Goal: Communication & Community: Answer question/provide support

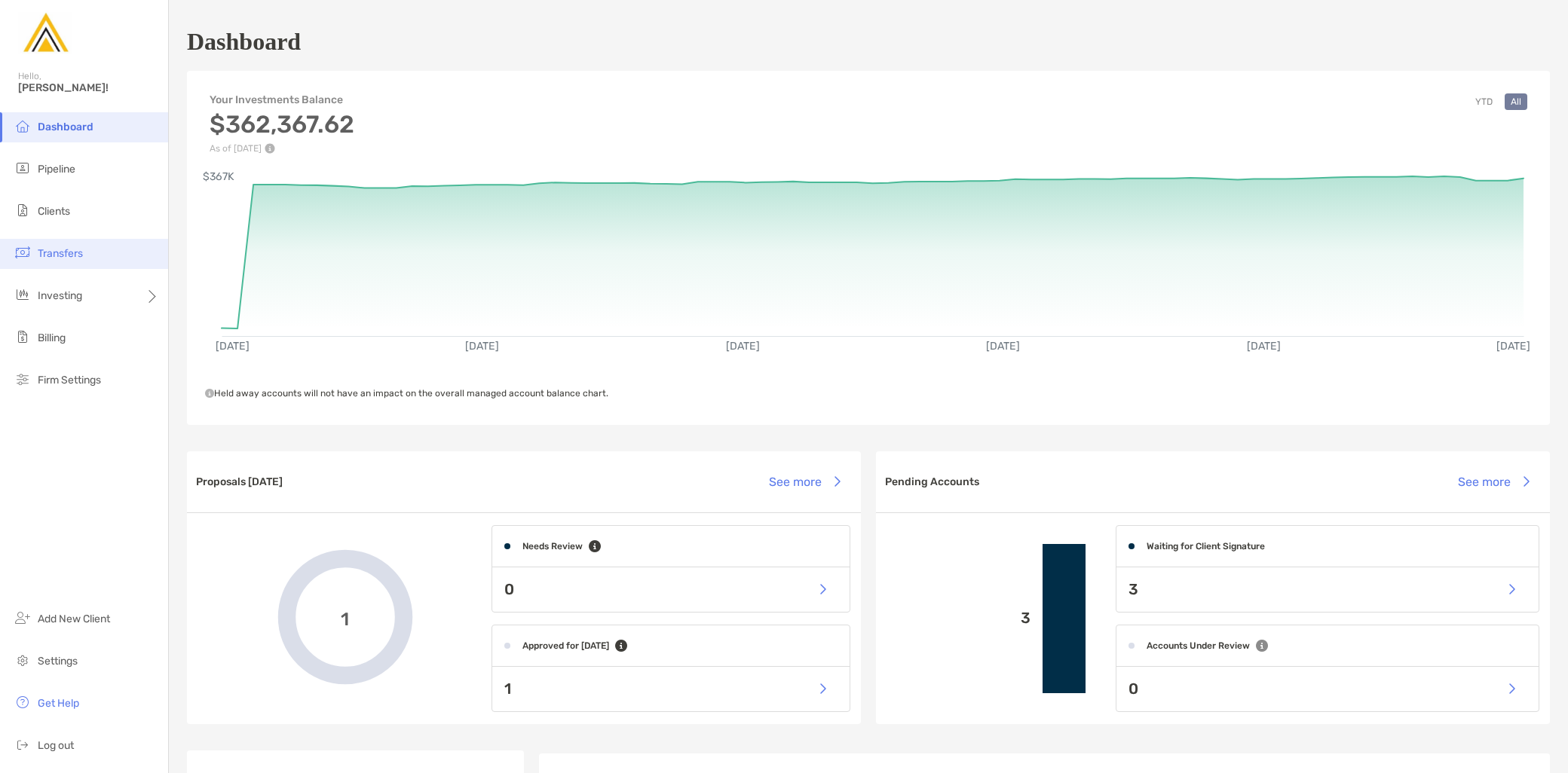
click at [81, 262] on li "Transfers" at bounding box center [84, 254] width 168 height 30
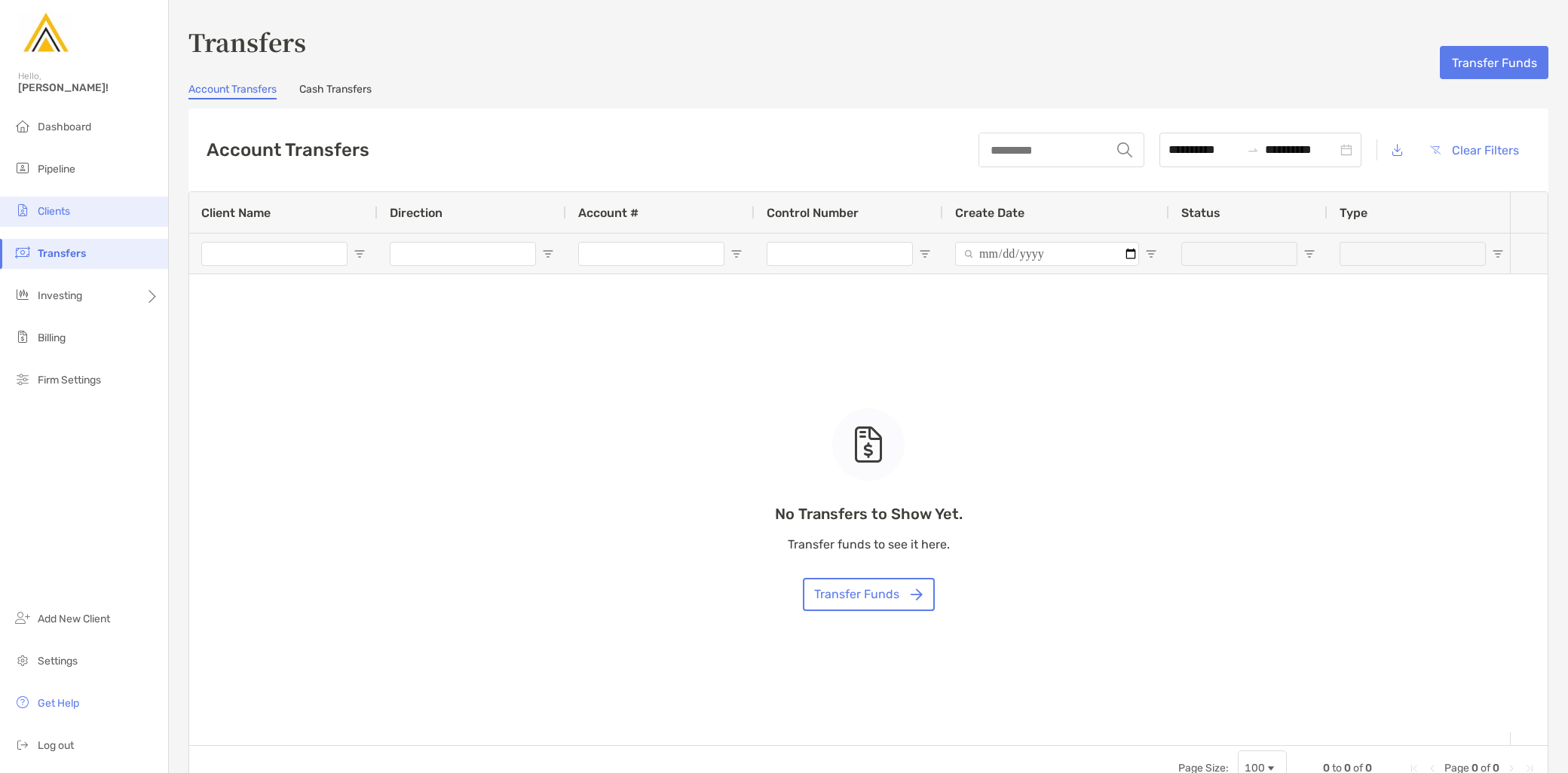
click at [78, 217] on li "Clients" at bounding box center [84, 212] width 168 height 30
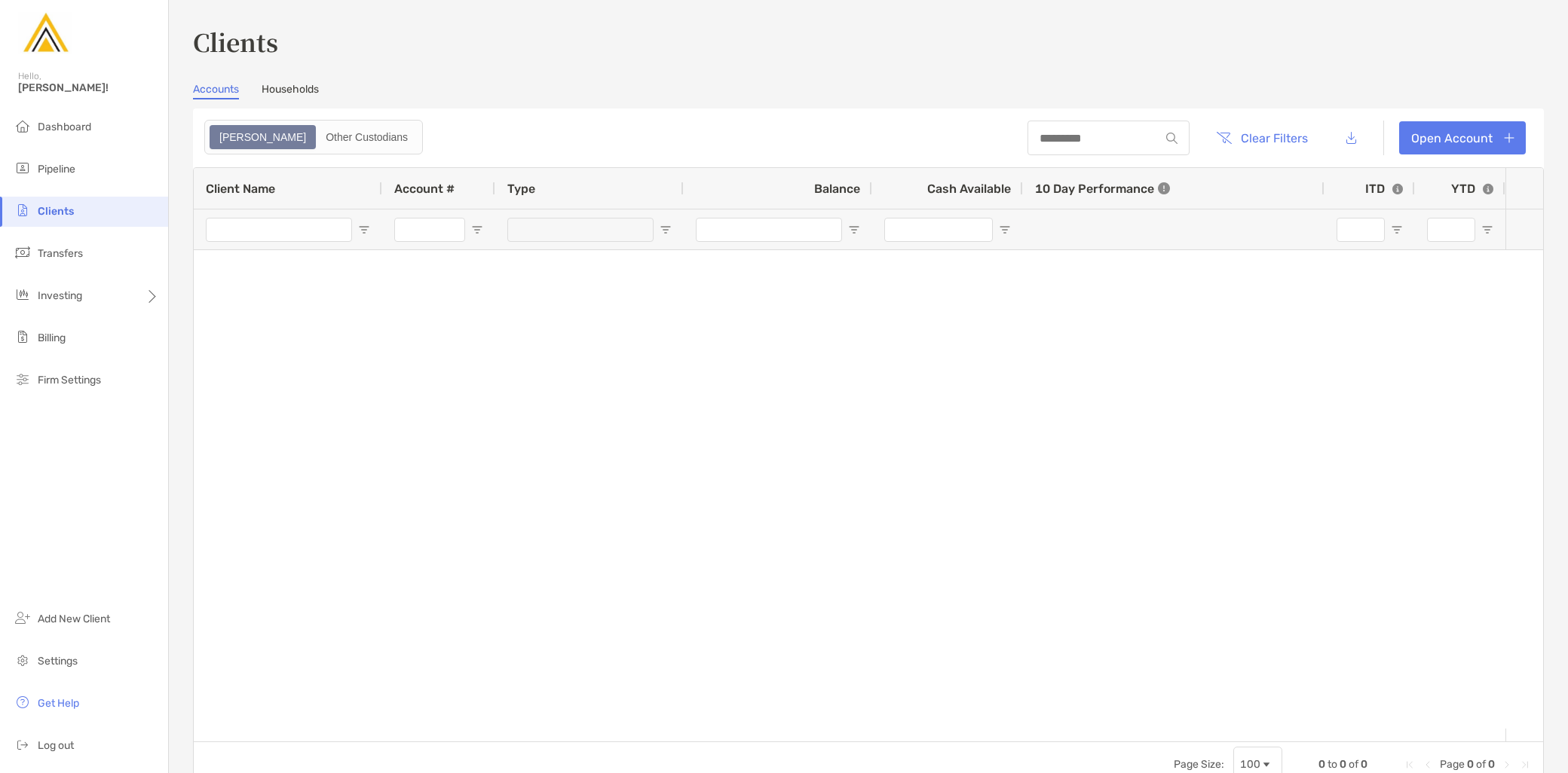
click at [300, 99] on section "Accounts Households Zoe Other Custodians Clear Filters Open Account 0 to 0 of 0…" at bounding box center [868, 435] width 1351 height 705
click at [299, 88] on link "Households" at bounding box center [291, 91] width 58 height 17
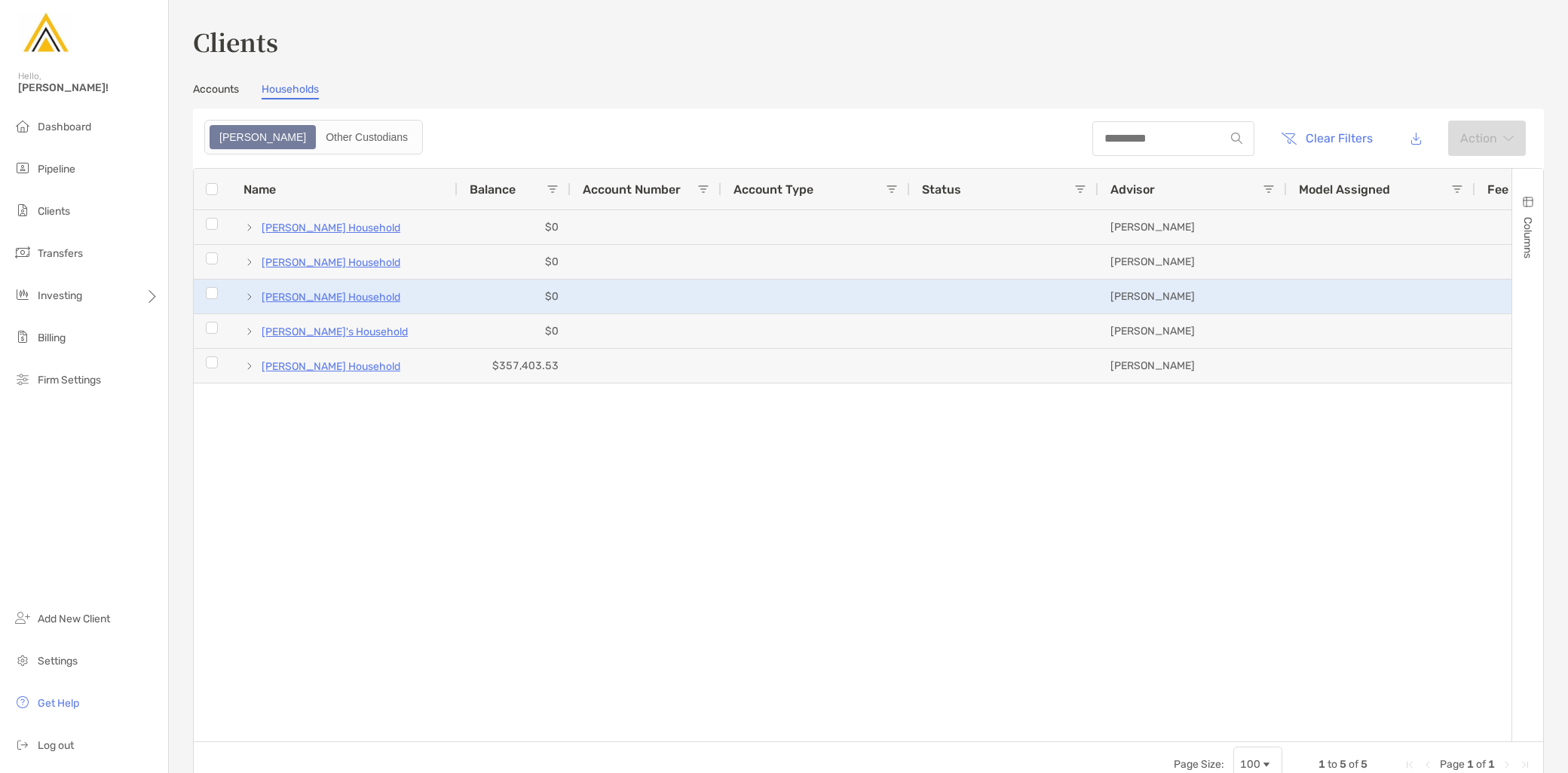
click at [245, 294] on span at bounding box center [249, 297] width 12 height 12
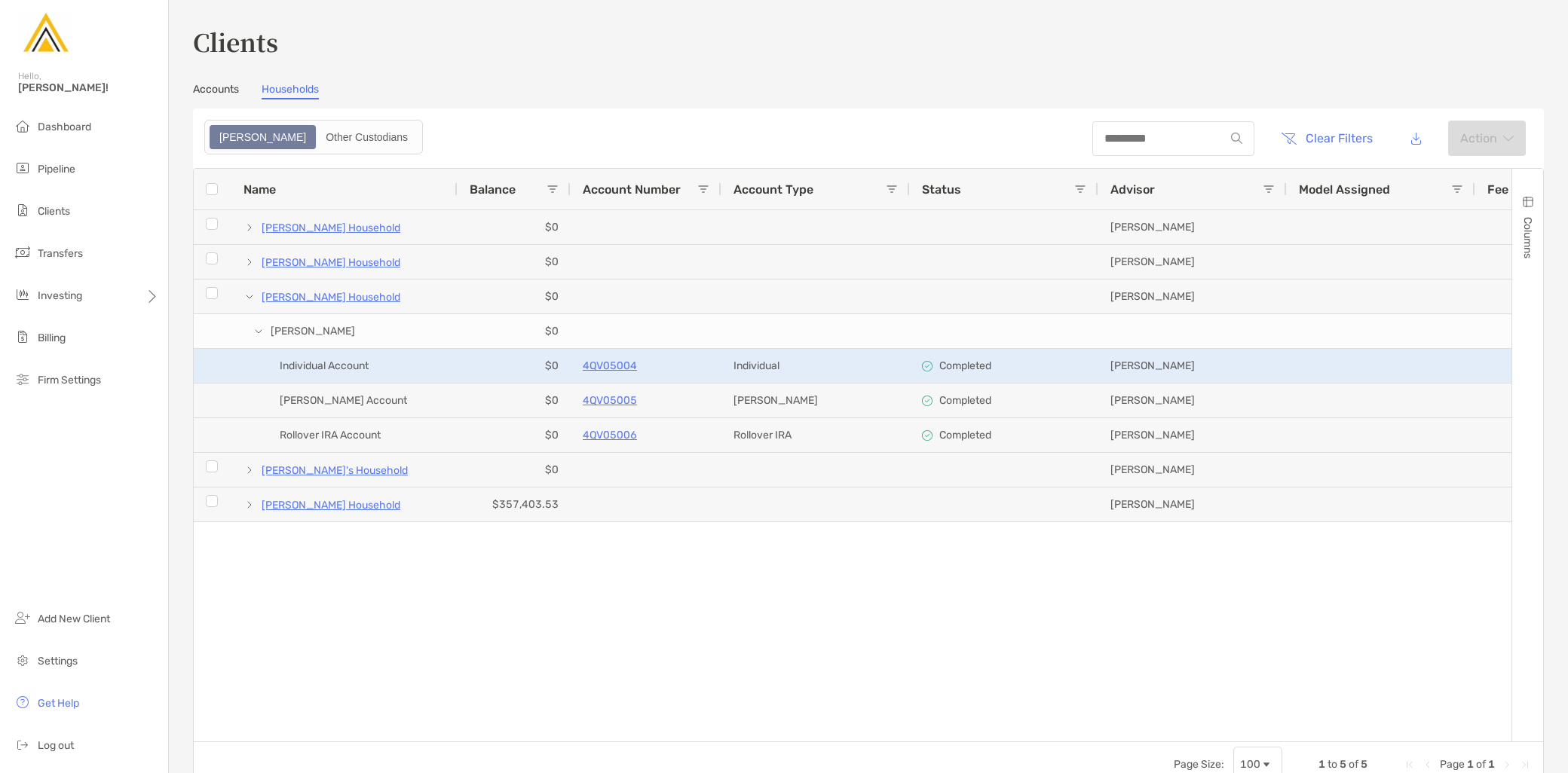
click at [618, 360] on p "4QV05004" at bounding box center [610, 366] width 54 height 19
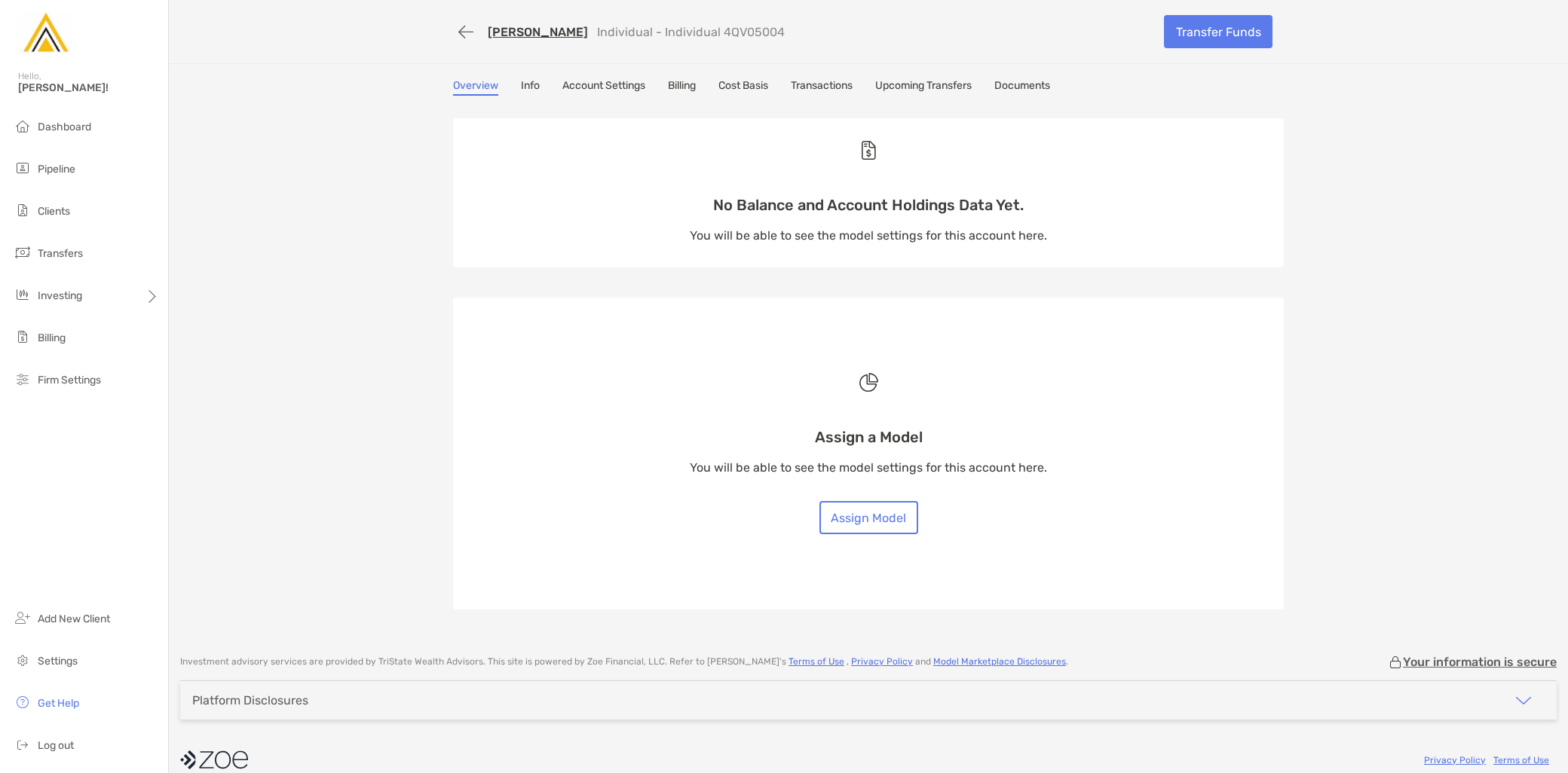
click at [930, 92] on link "Upcoming Transfers" at bounding box center [924, 87] width 97 height 17
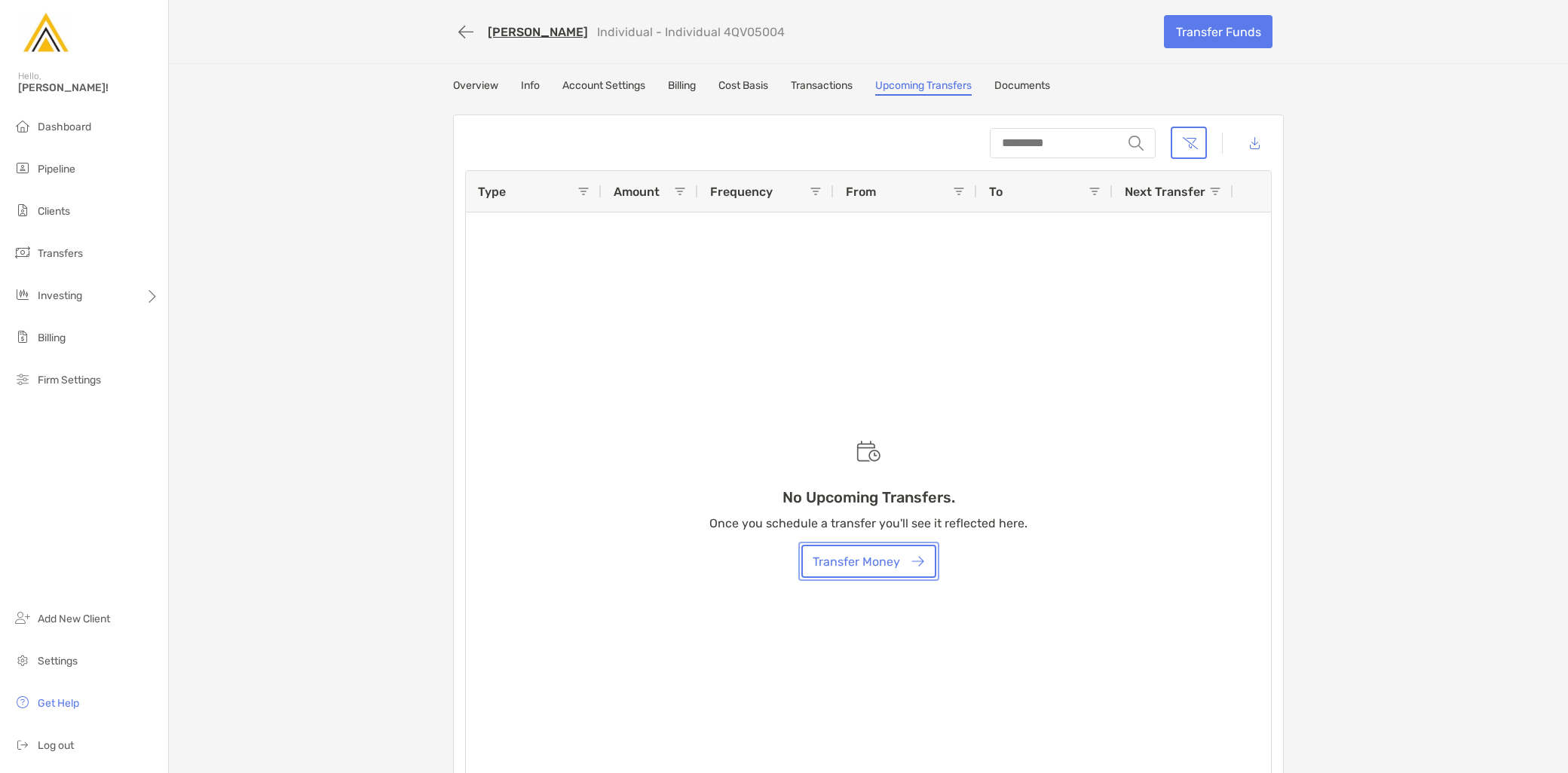
click at [892, 555] on button "Transfer Money" at bounding box center [868, 561] width 135 height 33
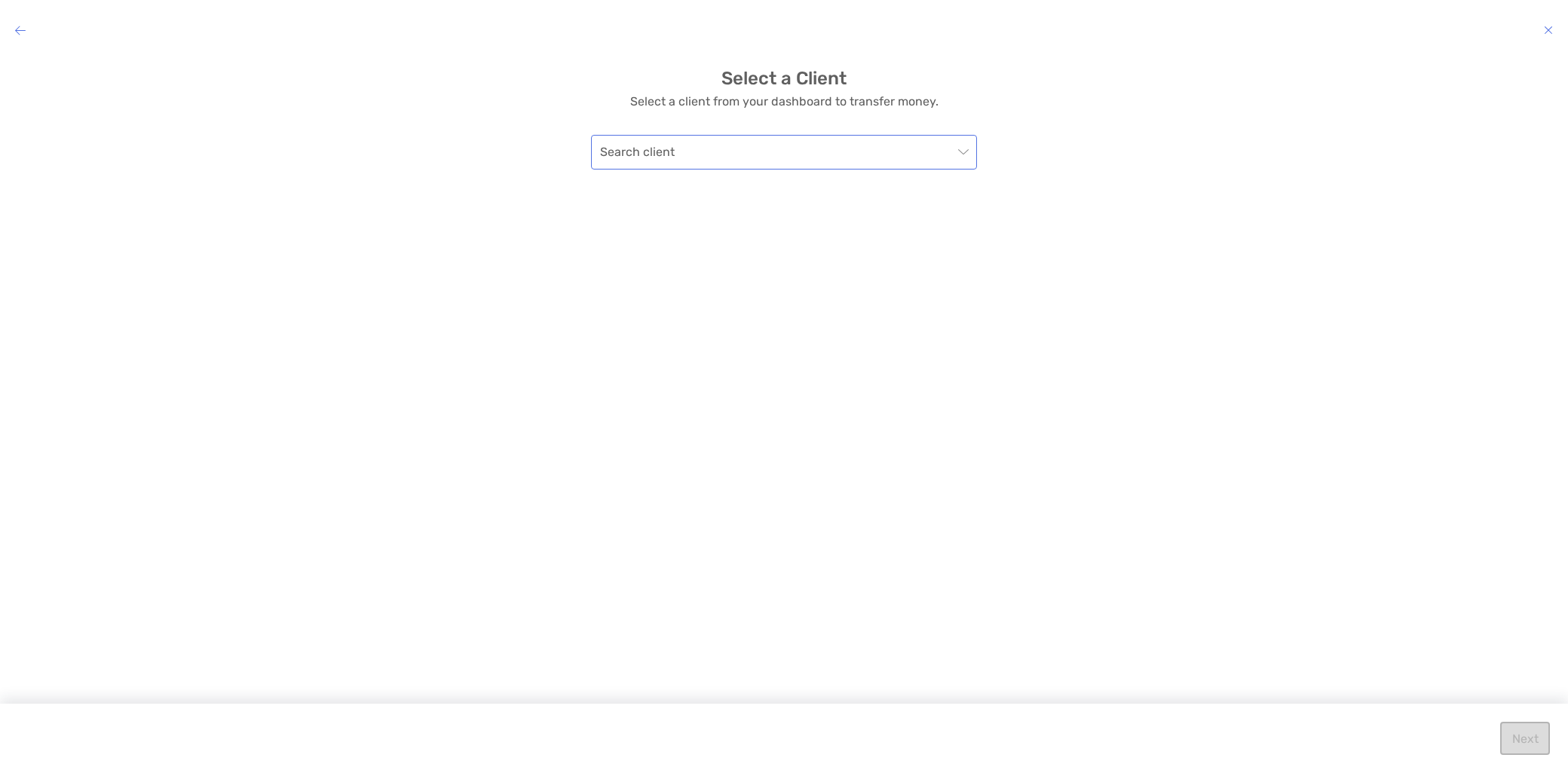
click at [760, 148] on input "modal" at bounding box center [776, 152] width 353 height 33
click at [708, 281] on div "Mathew Phibbs" at bounding box center [784, 277] width 362 height 19
click at [1519, 736] on button "Next" at bounding box center [1526, 738] width 50 height 33
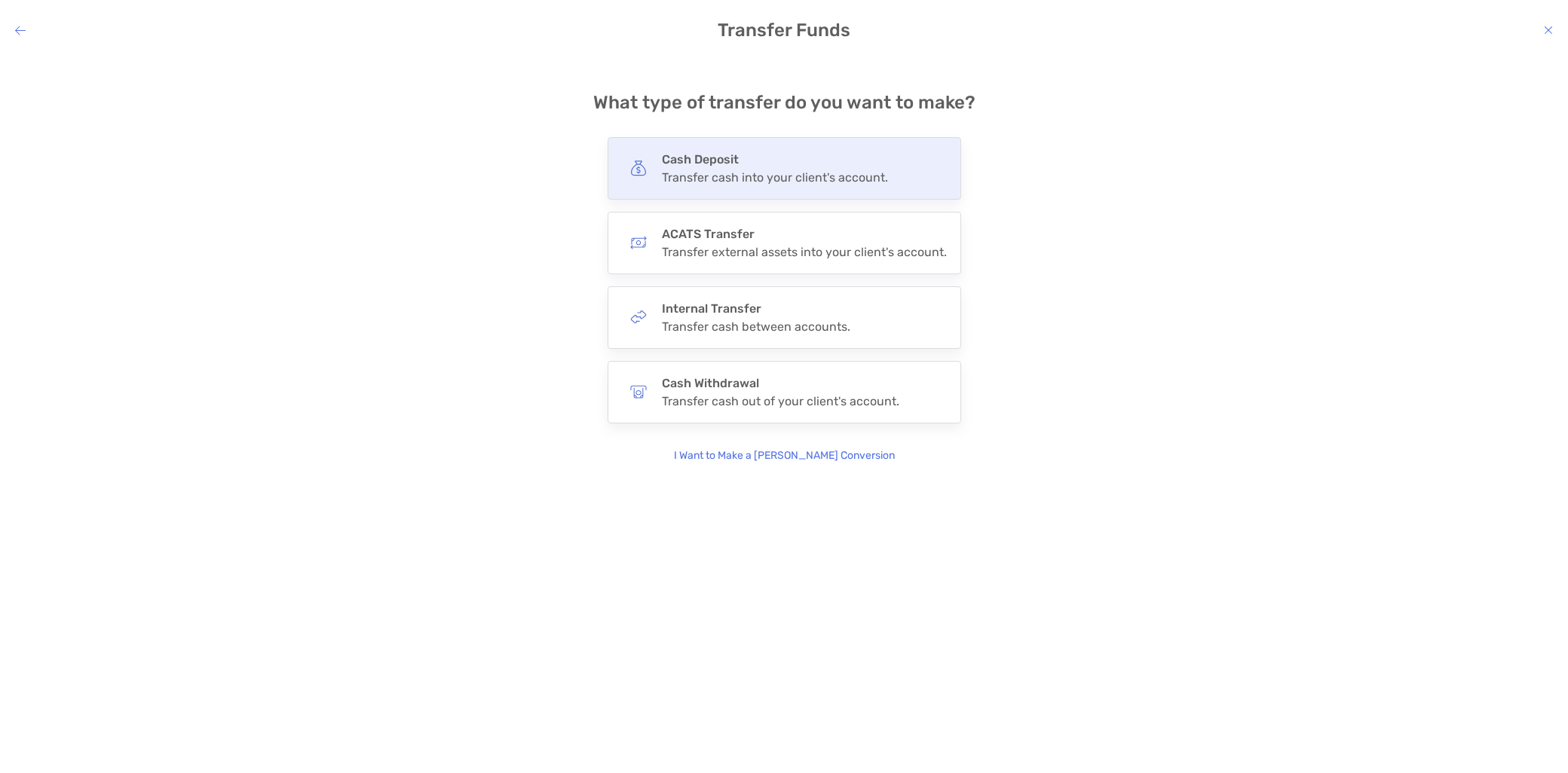
click at [751, 184] on div "Transfer cash into your client's account." at bounding box center [775, 178] width 227 height 14
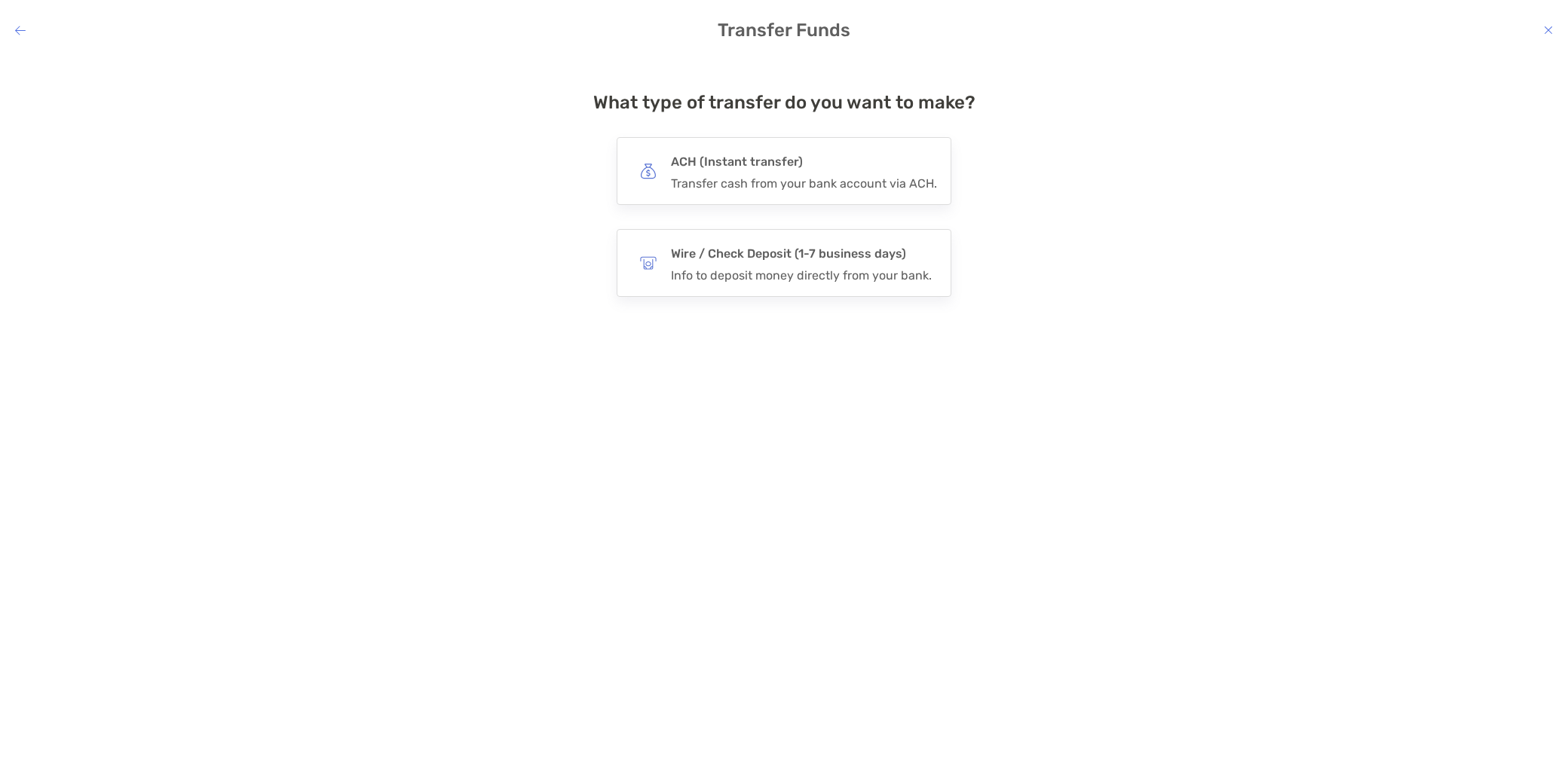
click at [751, 183] on div "Transfer cash from your bank account via ACH." at bounding box center [804, 183] width 267 height 14
click at [0, 0] on input "***" at bounding box center [0, 0] width 0 height 0
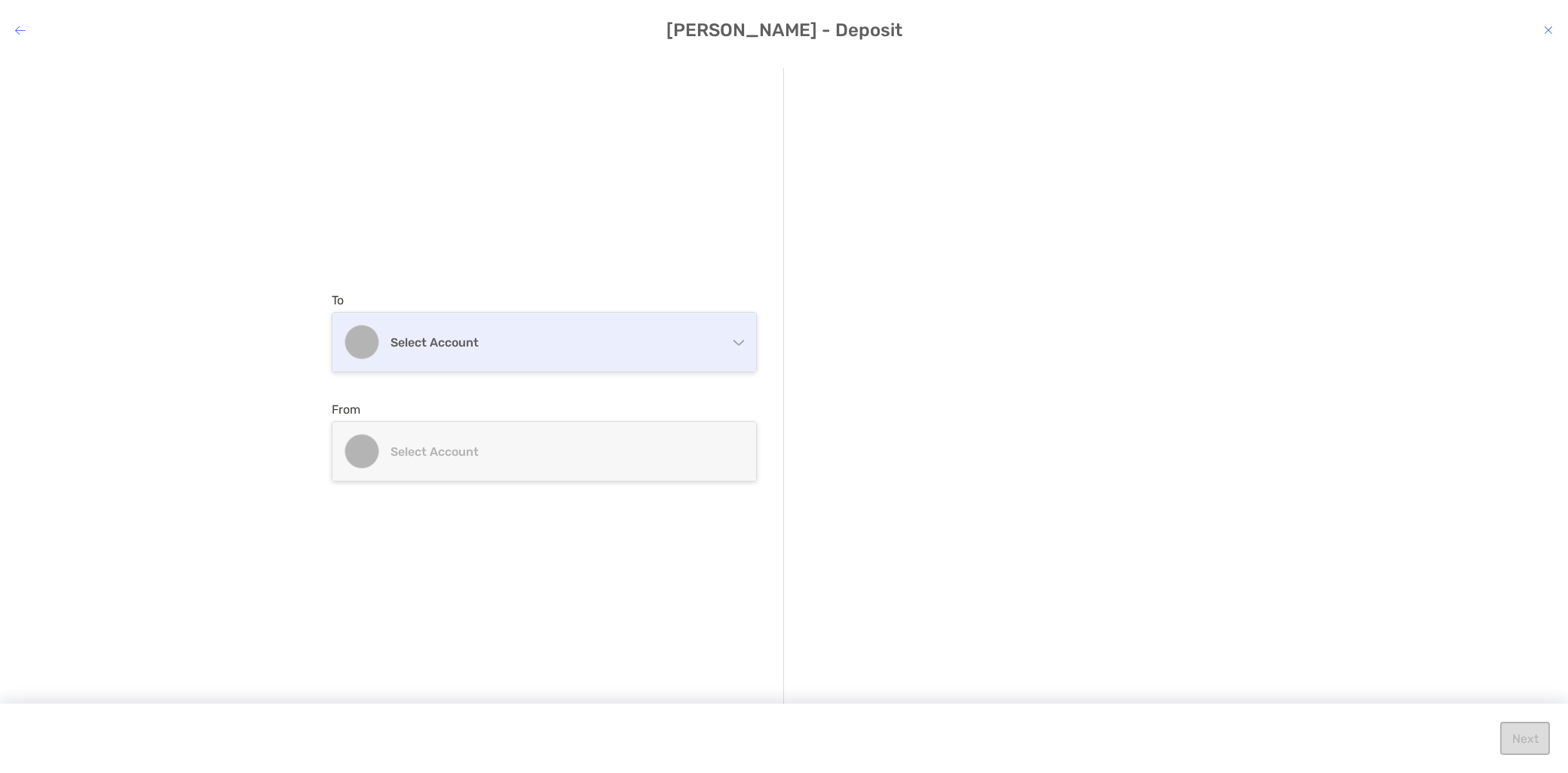
click at [590, 344] on h4 "Select account" at bounding box center [553, 342] width 326 height 14
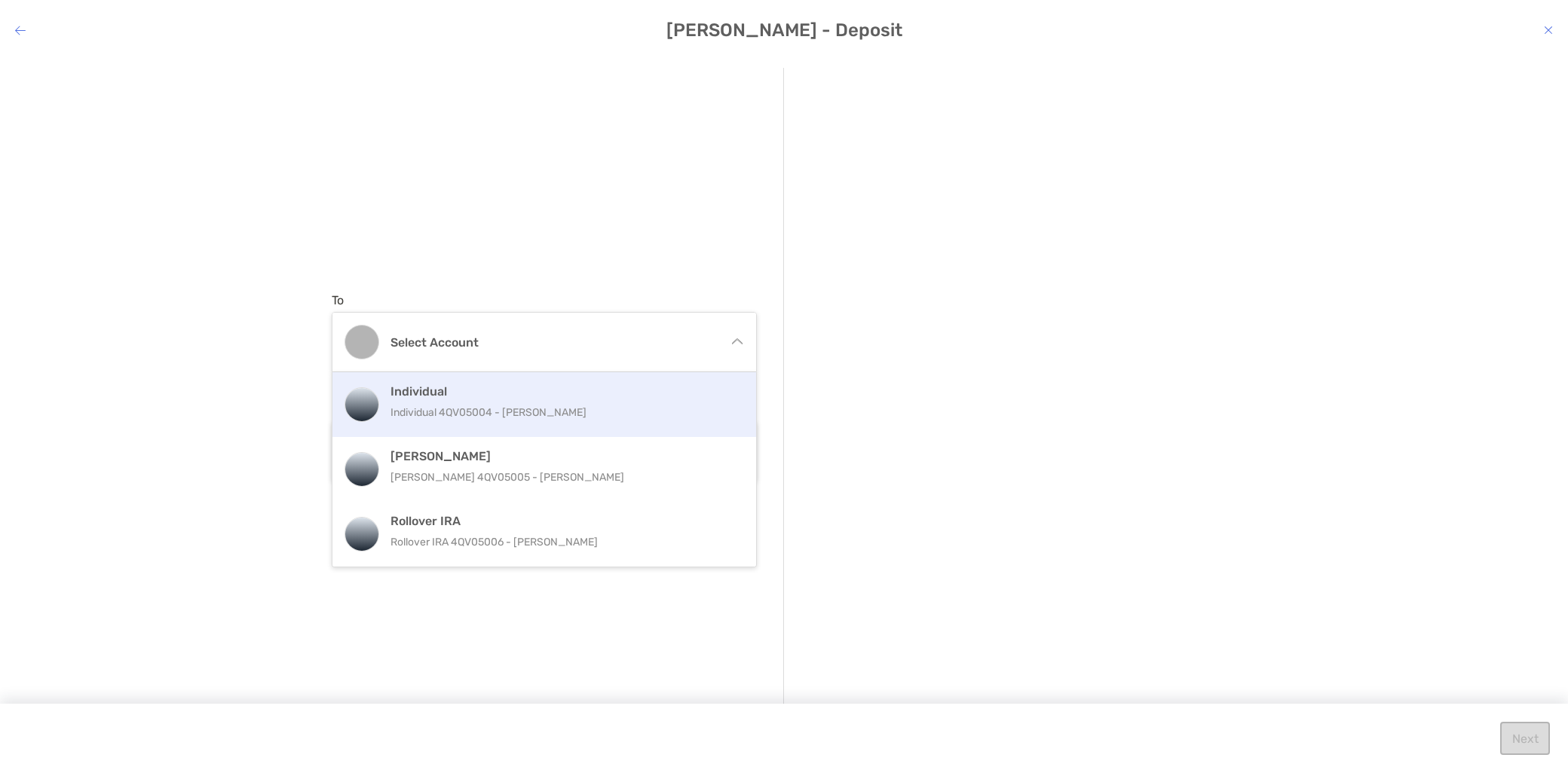
click at [590, 396] on h4 "Individual" at bounding box center [560, 391] width 340 height 14
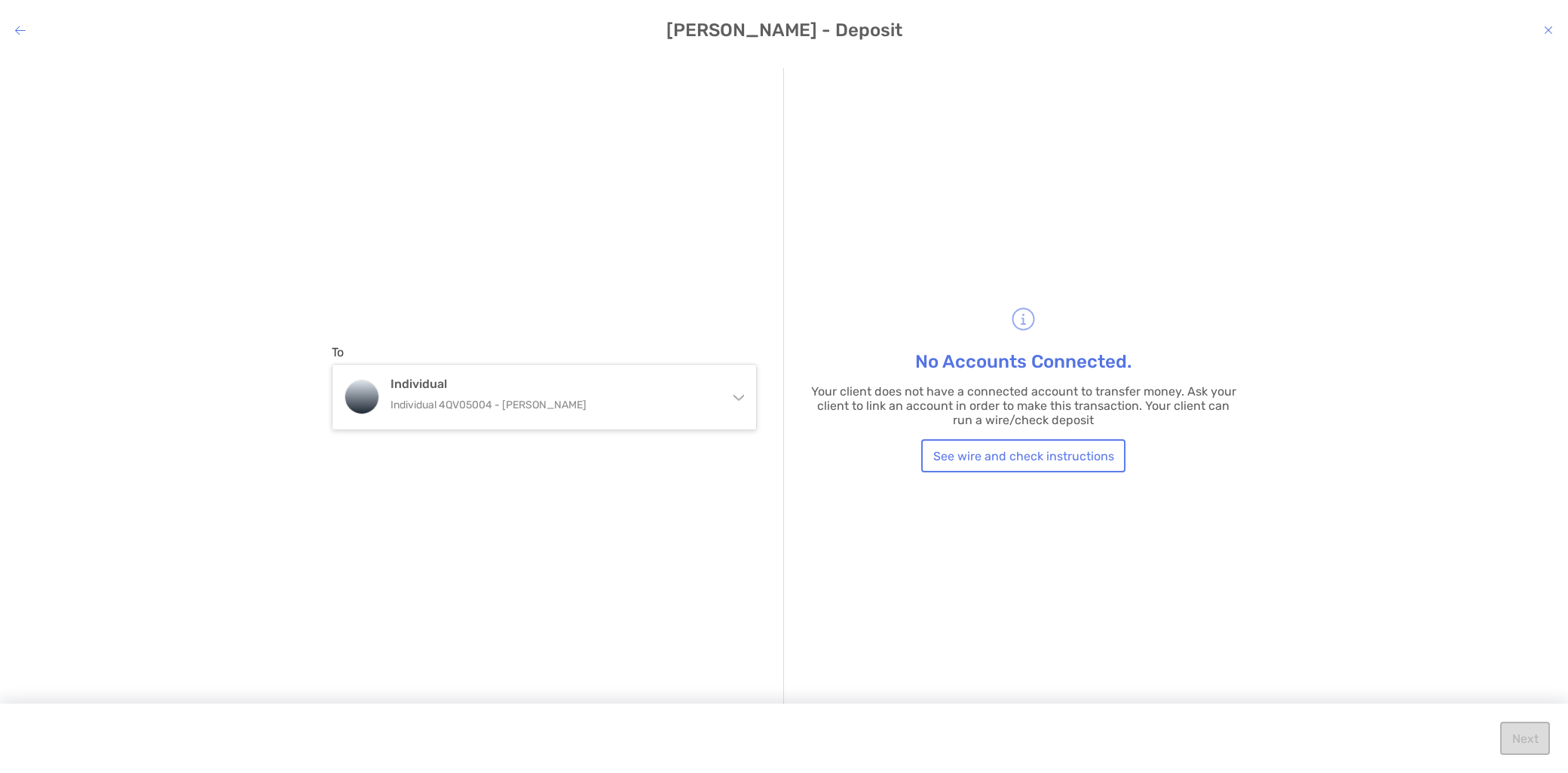
click at [1550, 27] on icon "modal" at bounding box center [1548, 30] width 9 height 12
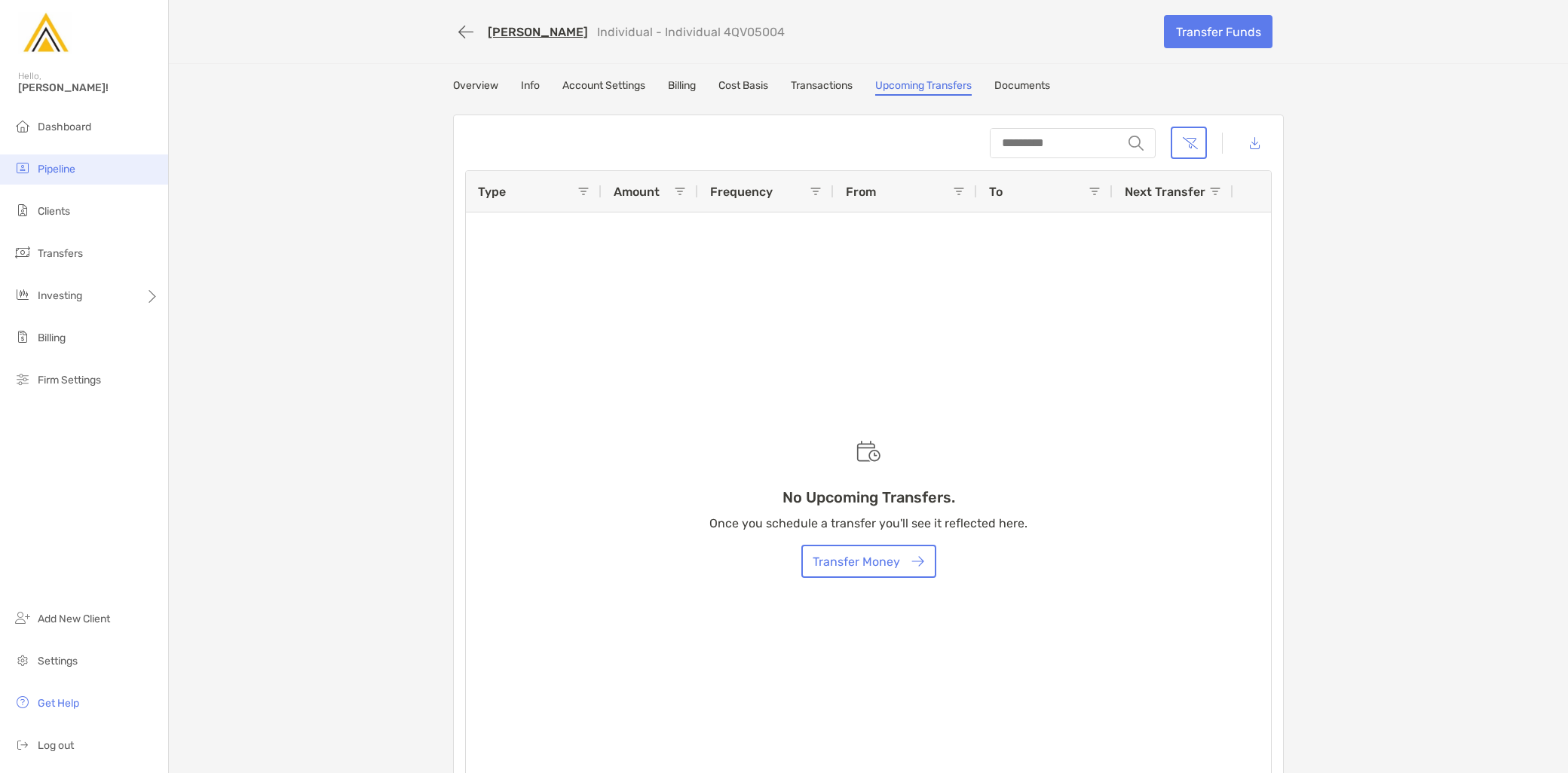
click at [82, 176] on li "Pipeline" at bounding box center [84, 170] width 168 height 30
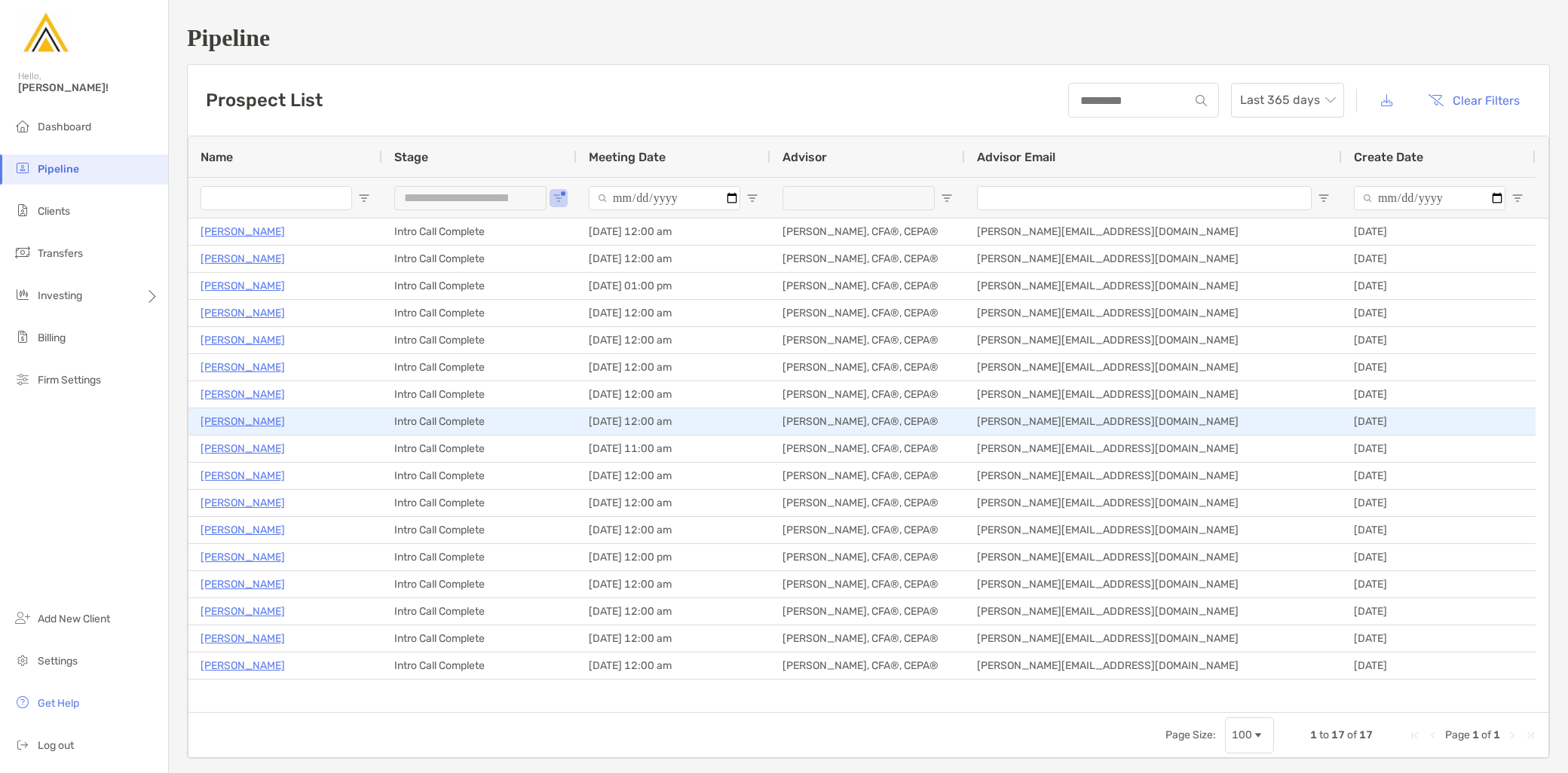
click at [250, 423] on p "Monica Chang" at bounding box center [243, 422] width 85 height 19
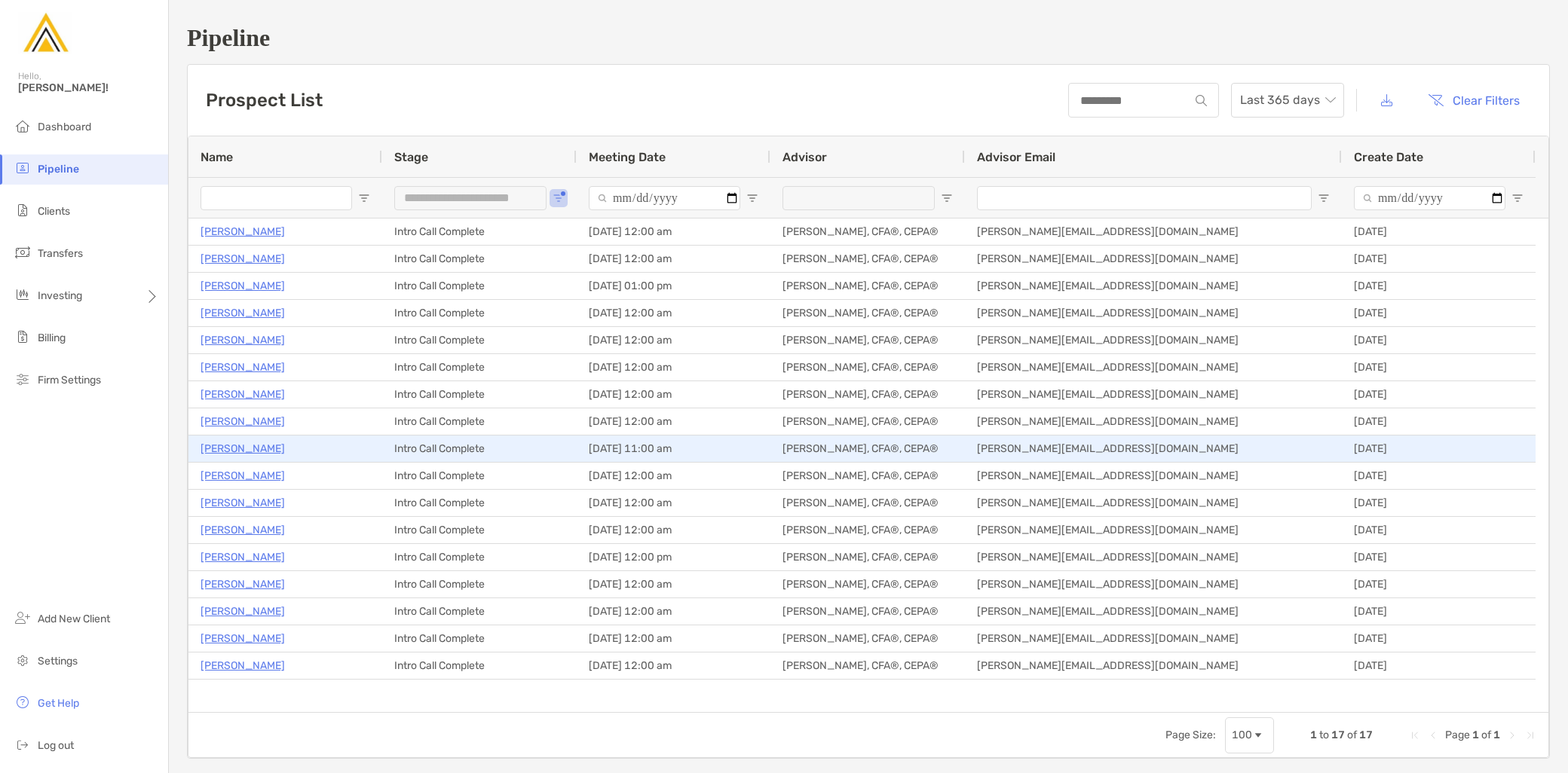
click at [241, 446] on p "Matt Woster" at bounding box center [243, 449] width 85 height 19
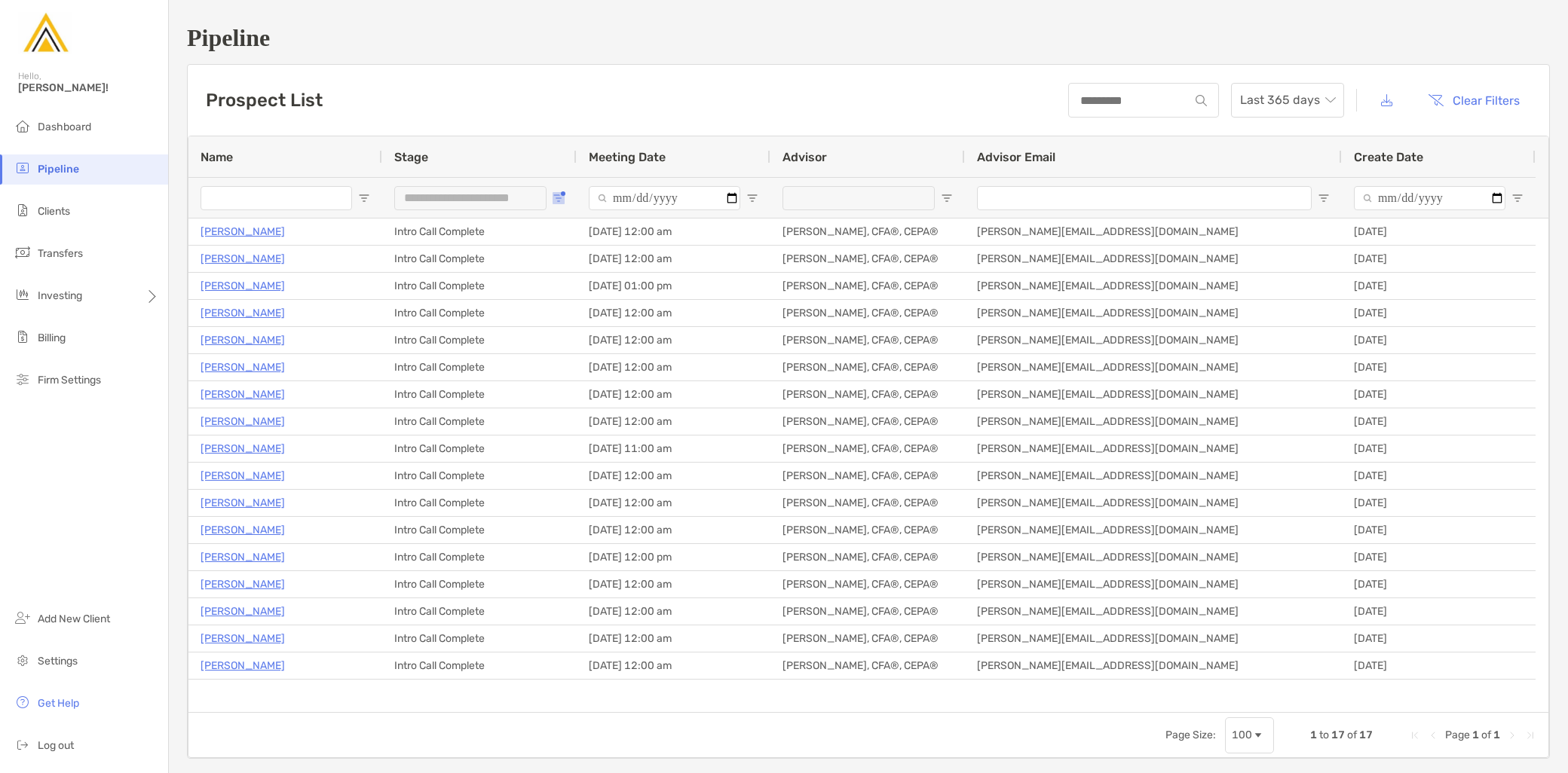
click at [561, 198] on span "Open Filter Menu" at bounding box center [558, 198] width 12 height 12
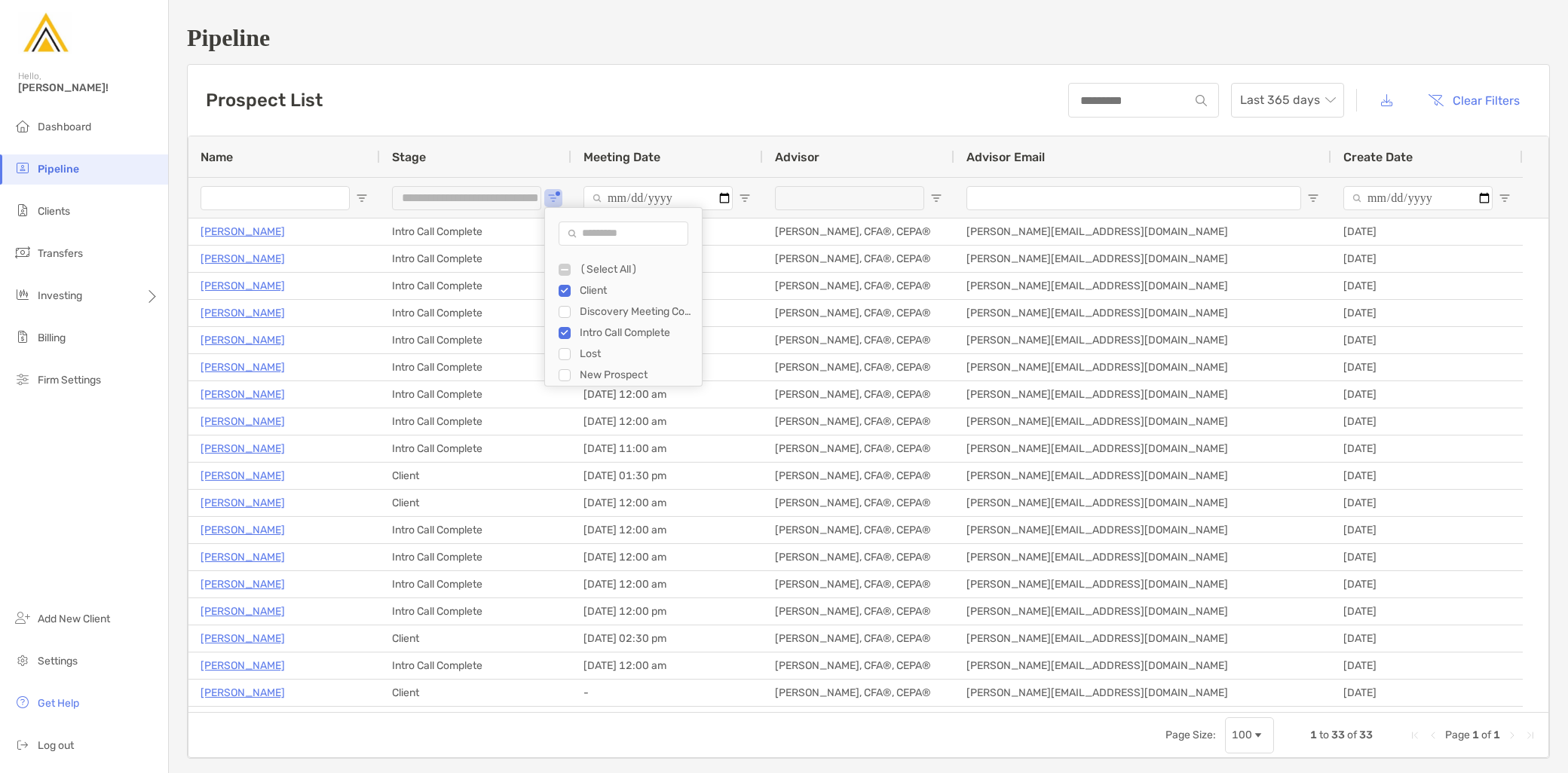
type input "**********"
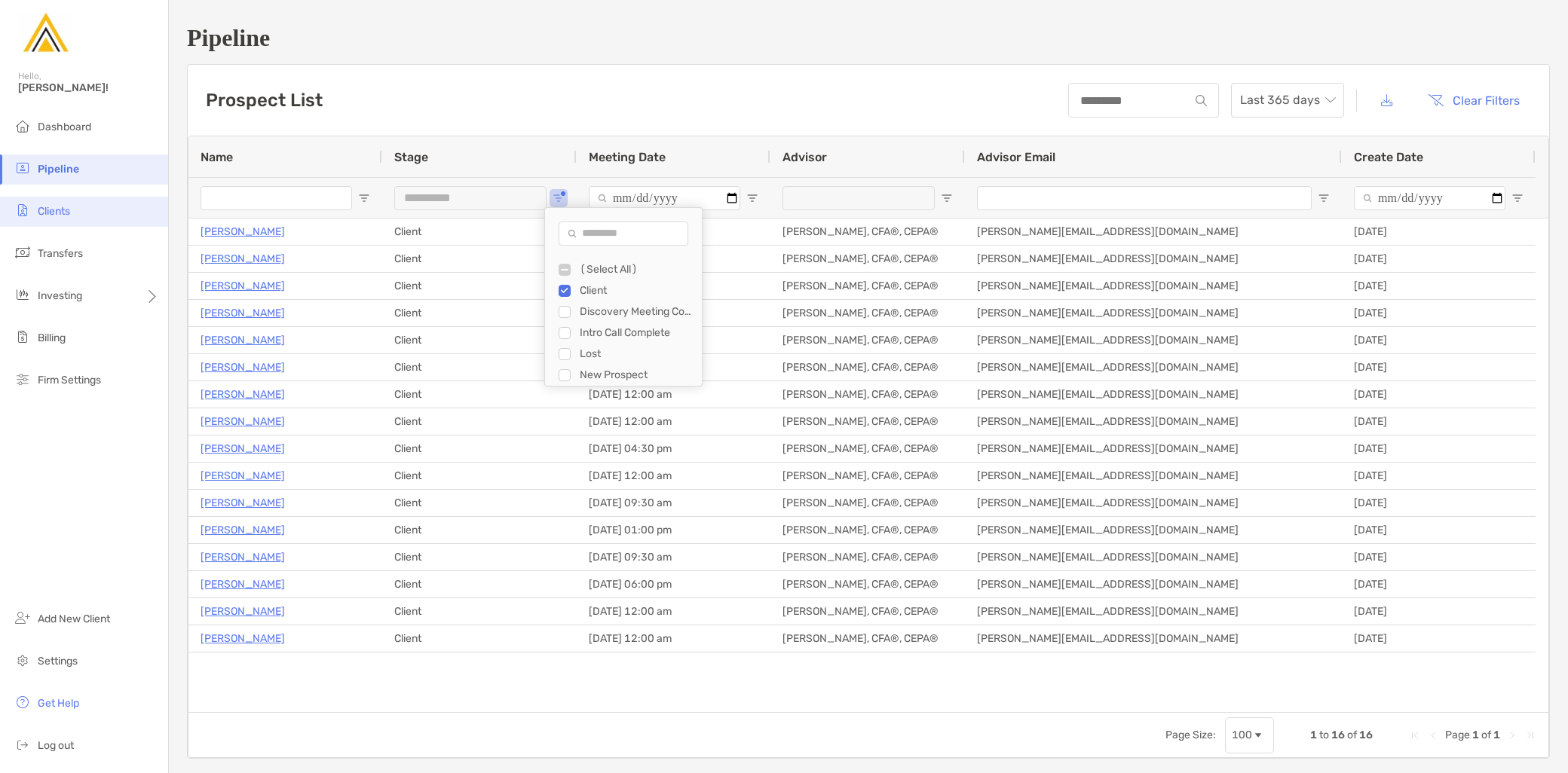
click at [64, 220] on li "Clients" at bounding box center [84, 212] width 168 height 30
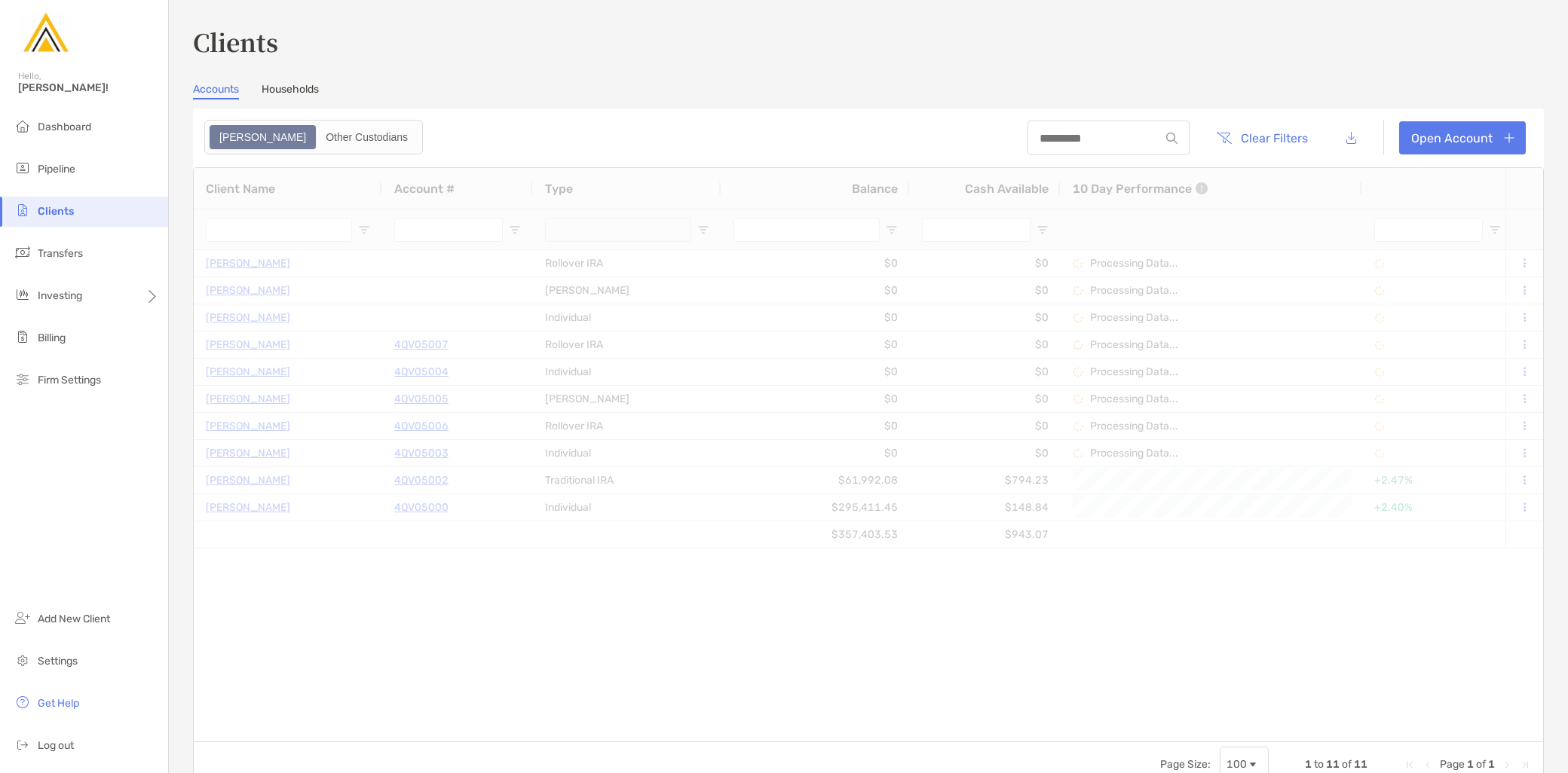
type input "***"
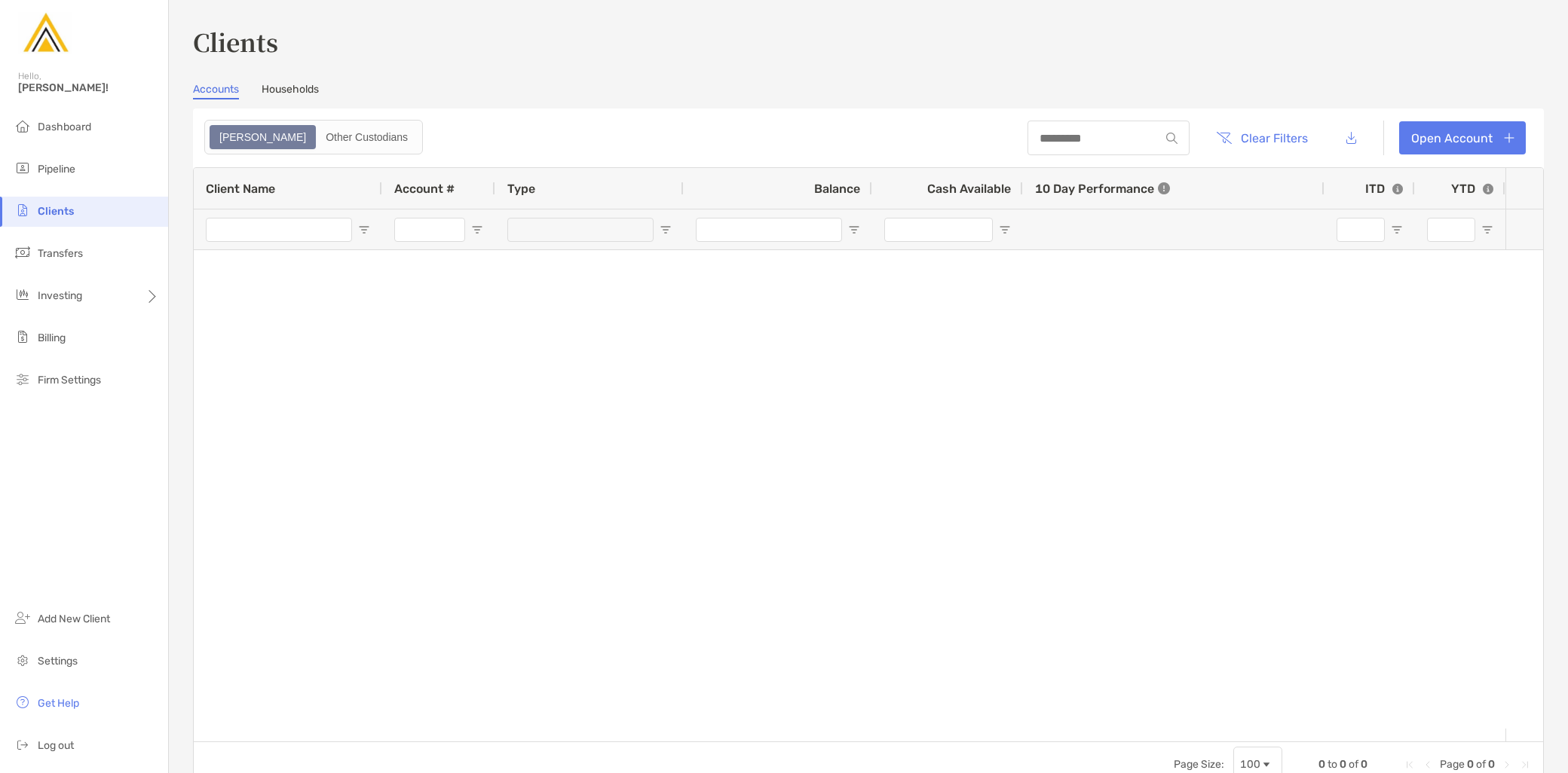
click at [294, 86] on link "Households" at bounding box center [291, 91] width 58 height 17
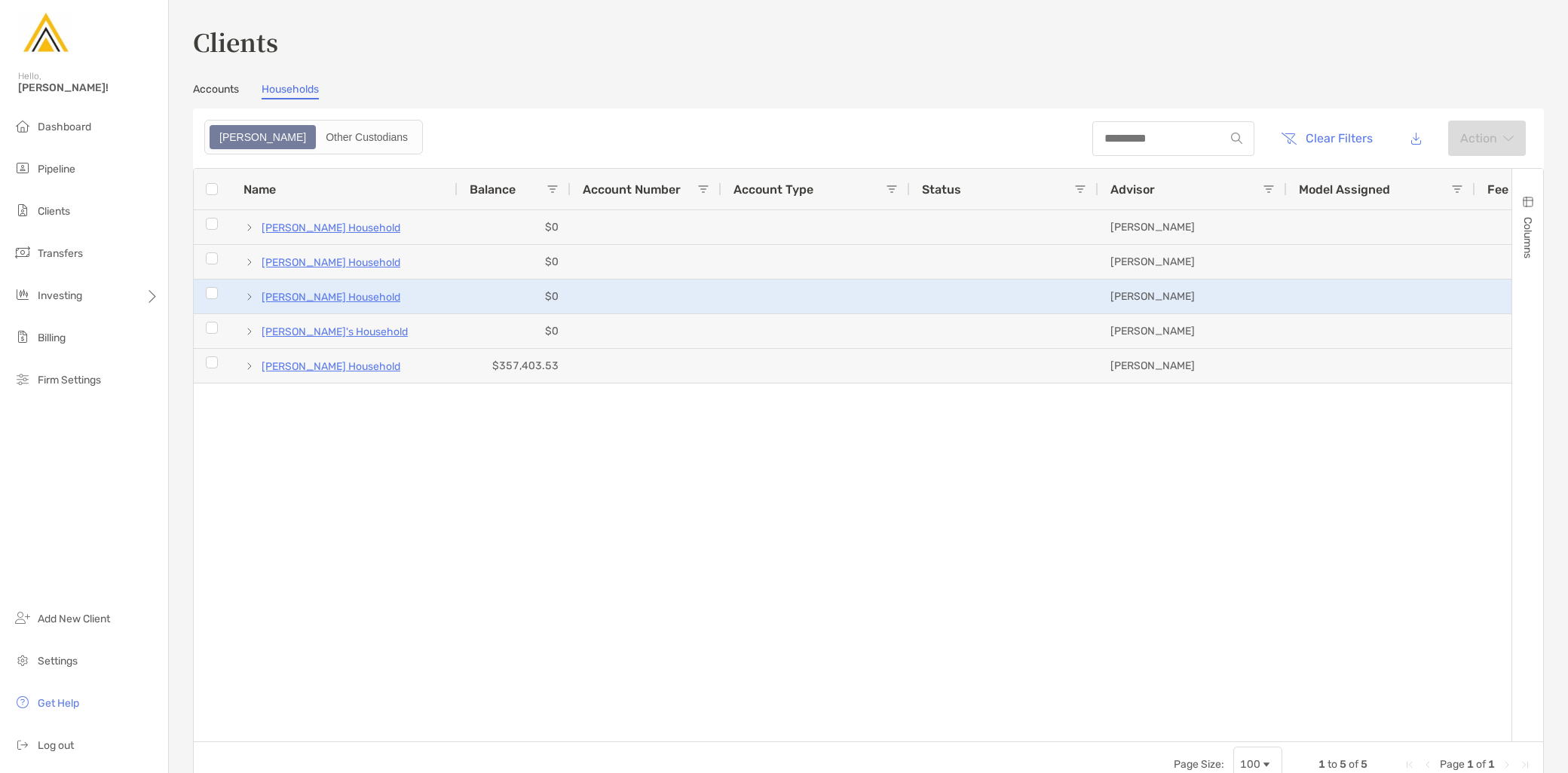
click at [247, 295] on span at bounding box center [249, 297] width 12 height 12
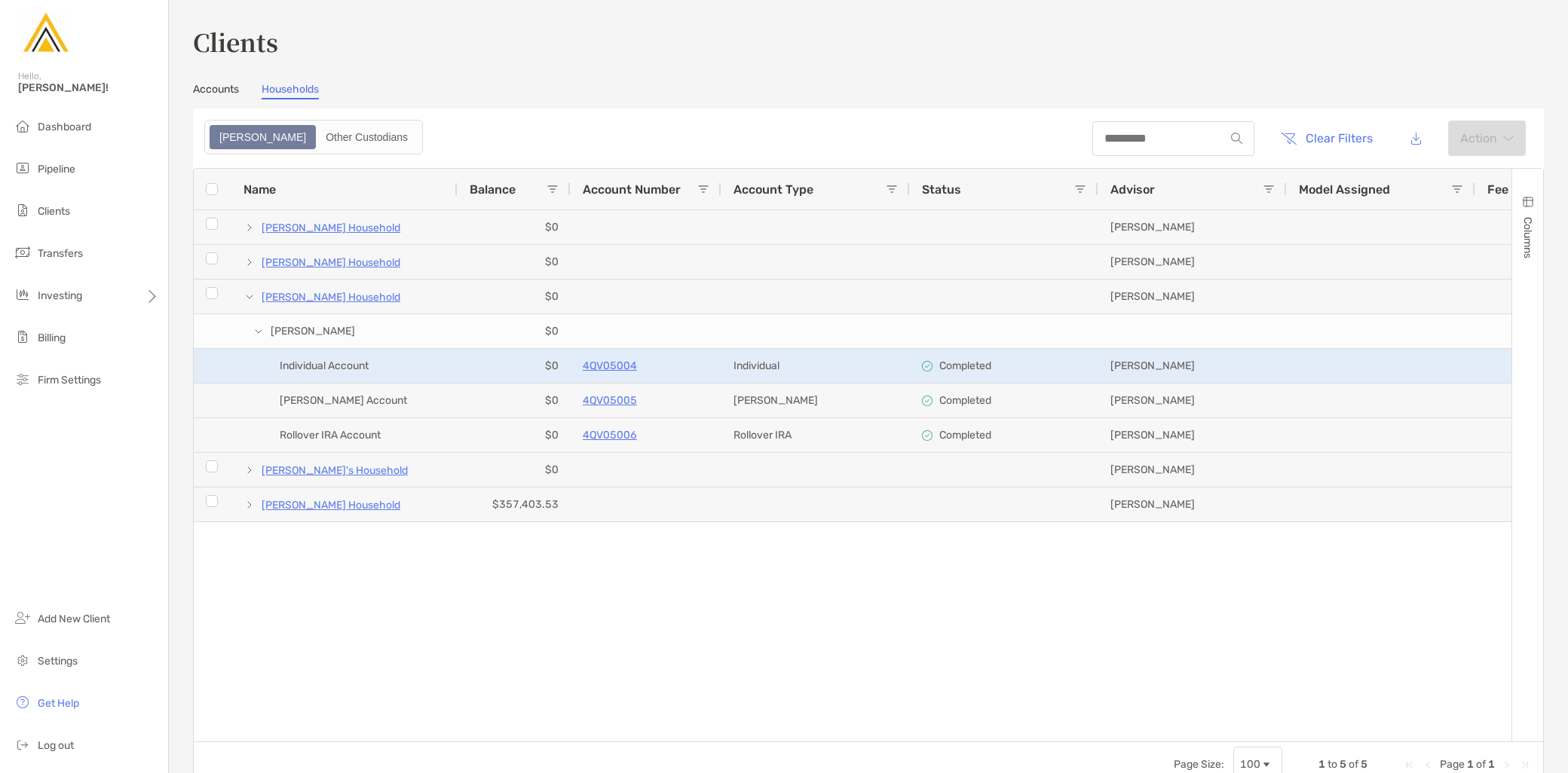
click at [599, 364] on p "4QV05004" at bounding box center [610, 366] width 54 height 19
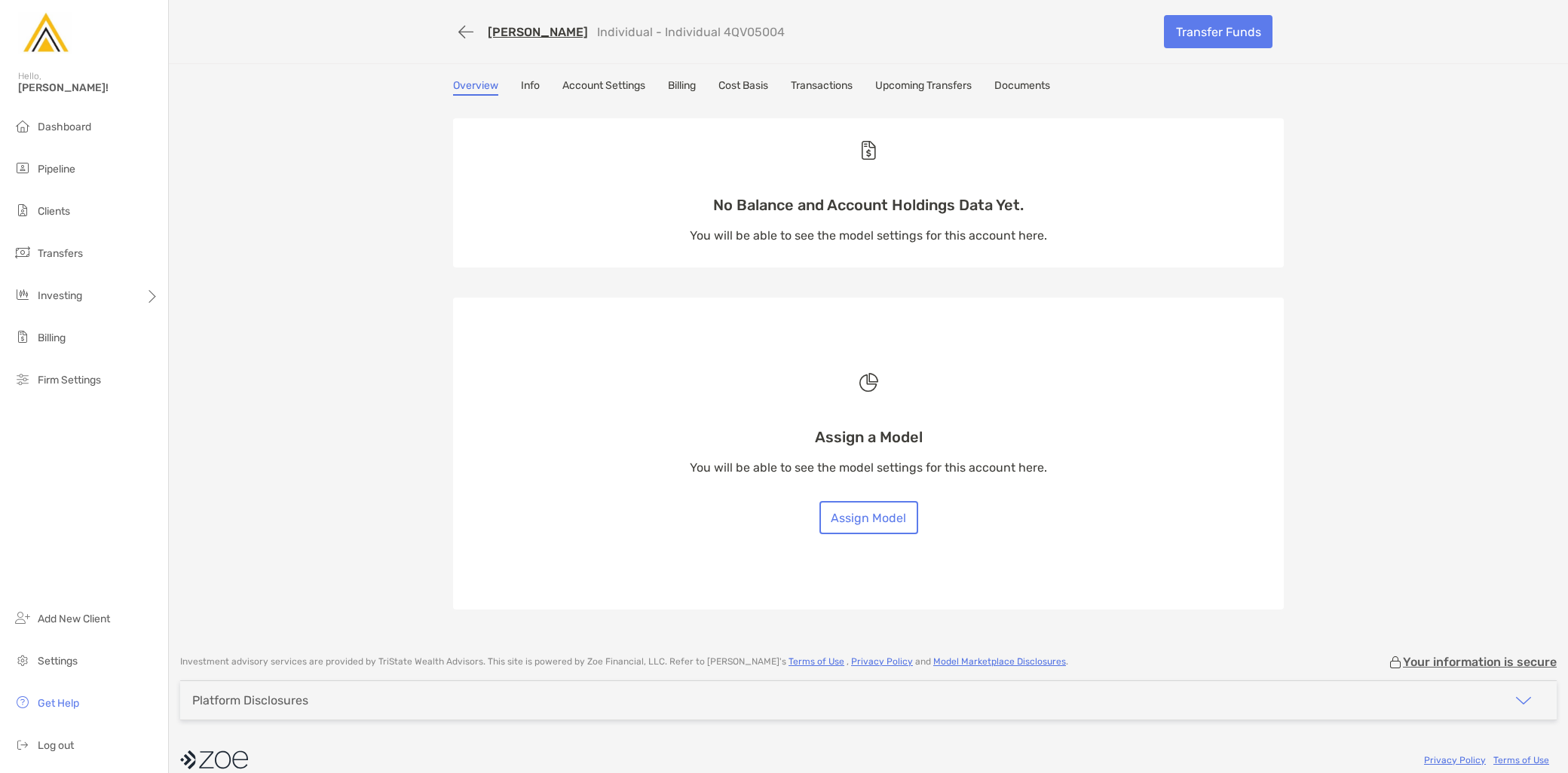
click at [816, 90] on link "Transactions" at bounding box center [821, 87] width 62 height 17
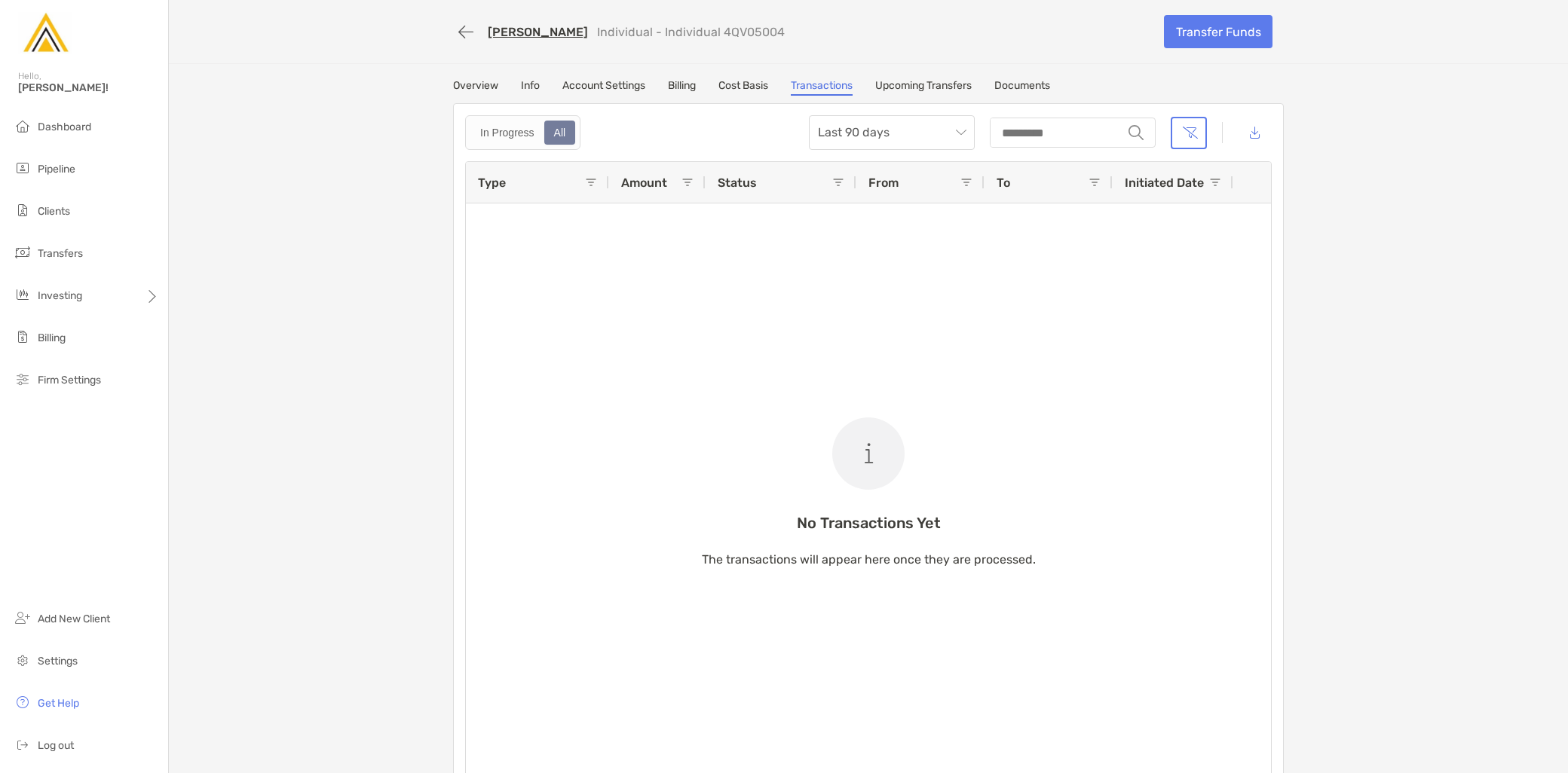
click at [940, 79] on link "Upcoming Transfers" at bounding box center [924, 87] width 97 height 17
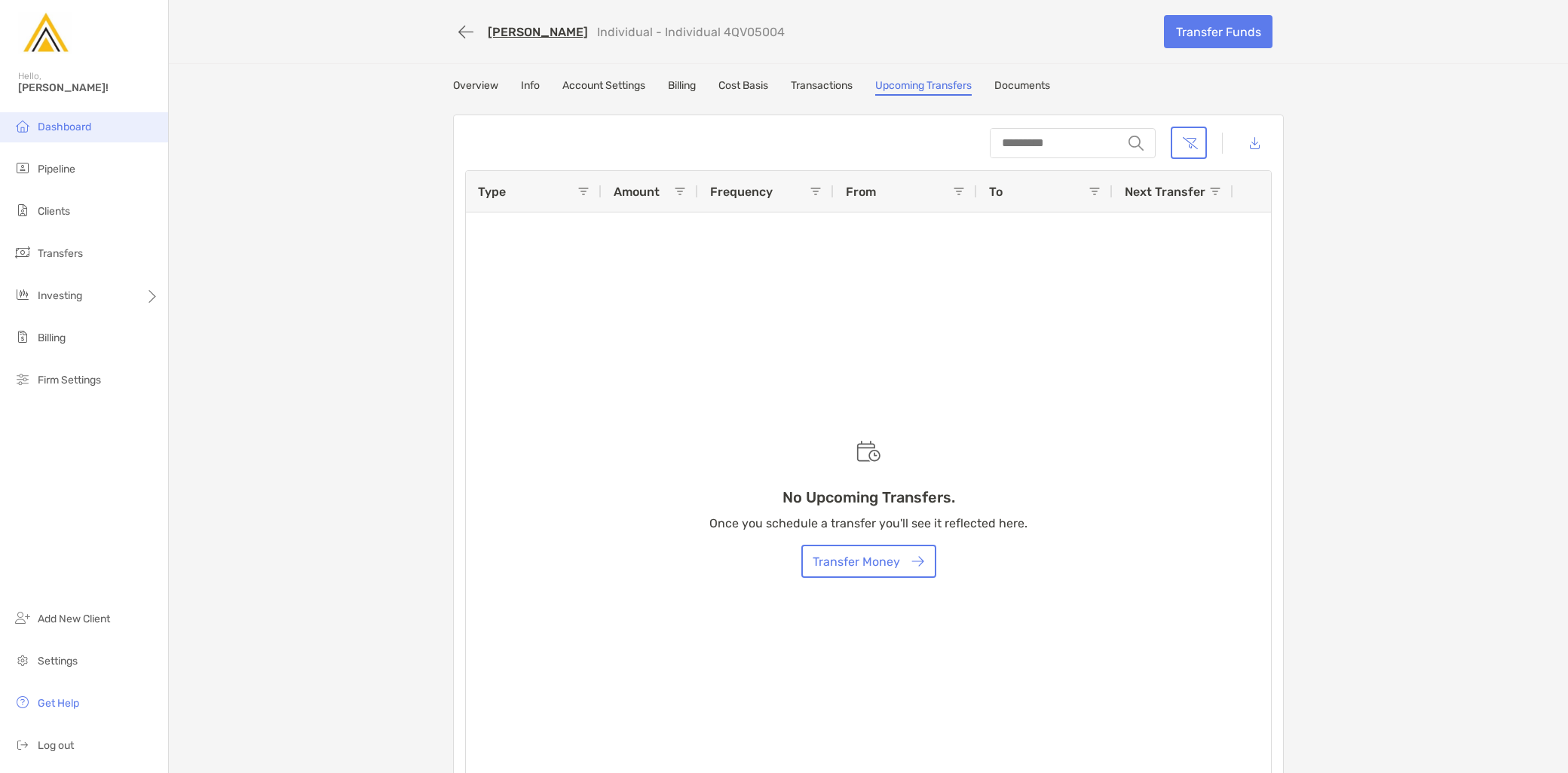
click at [84, 129] on span "Dashboard" at bounding box center [64, 127] width 54 height 13
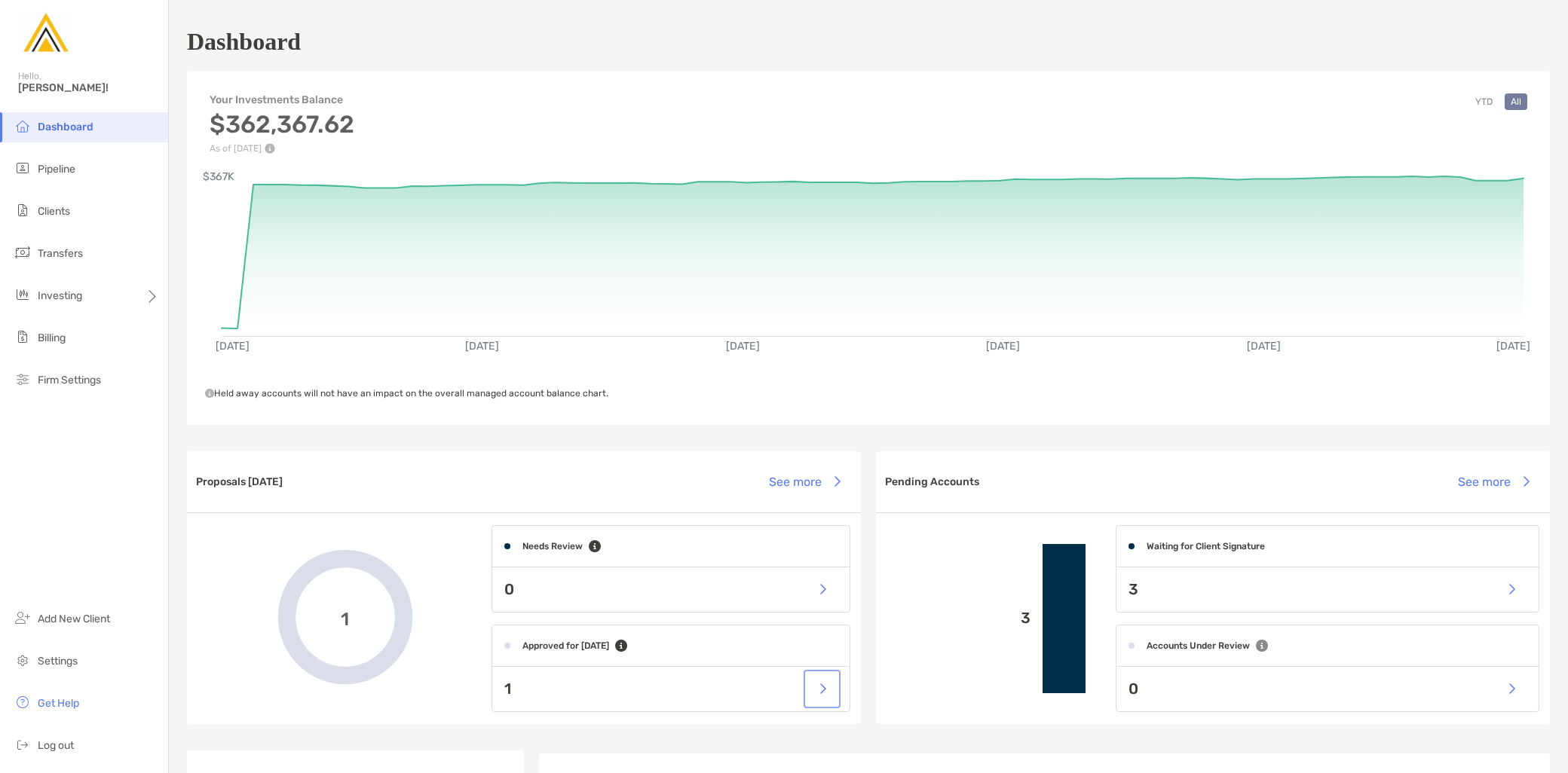
click at [825, 691] on button "button" at bounding box center [822, 689] width 31 height 33
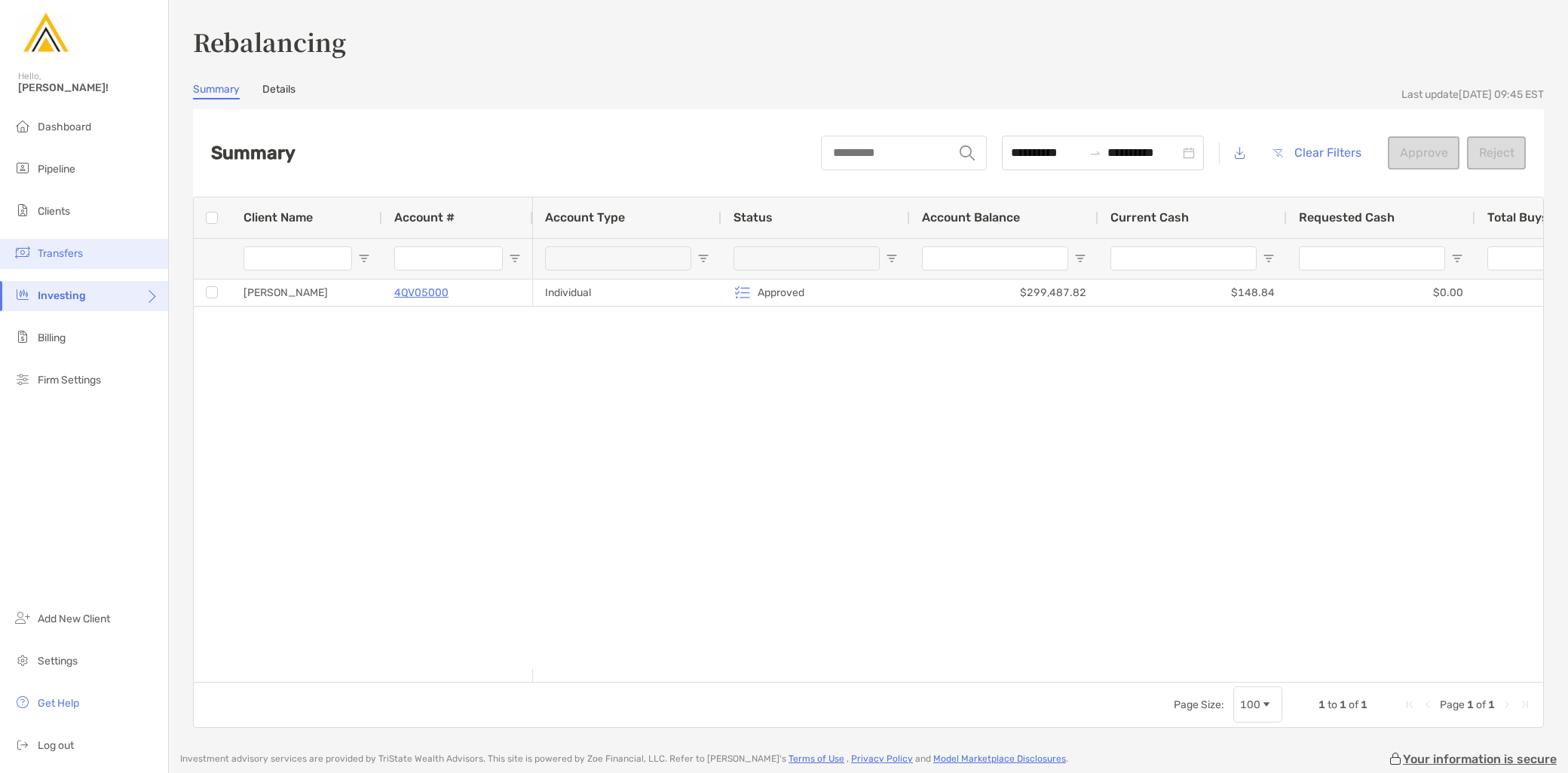
click at [78, 256] on span "Transfers" at bounding box center [60, 254] width 46 height 13
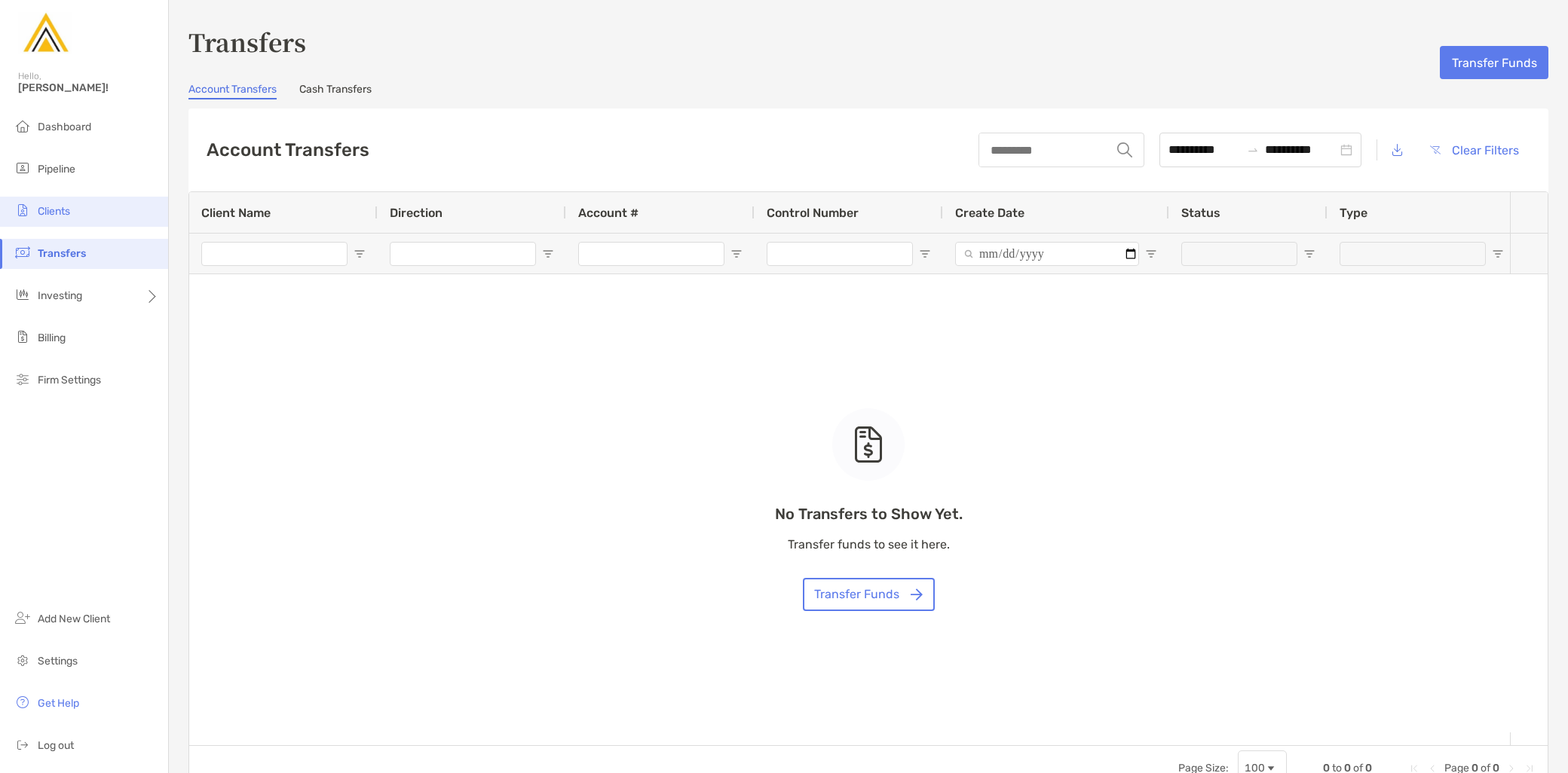
click at [89, 198] on li "Clients" at bounding box center [84, 212] width 168 height 30
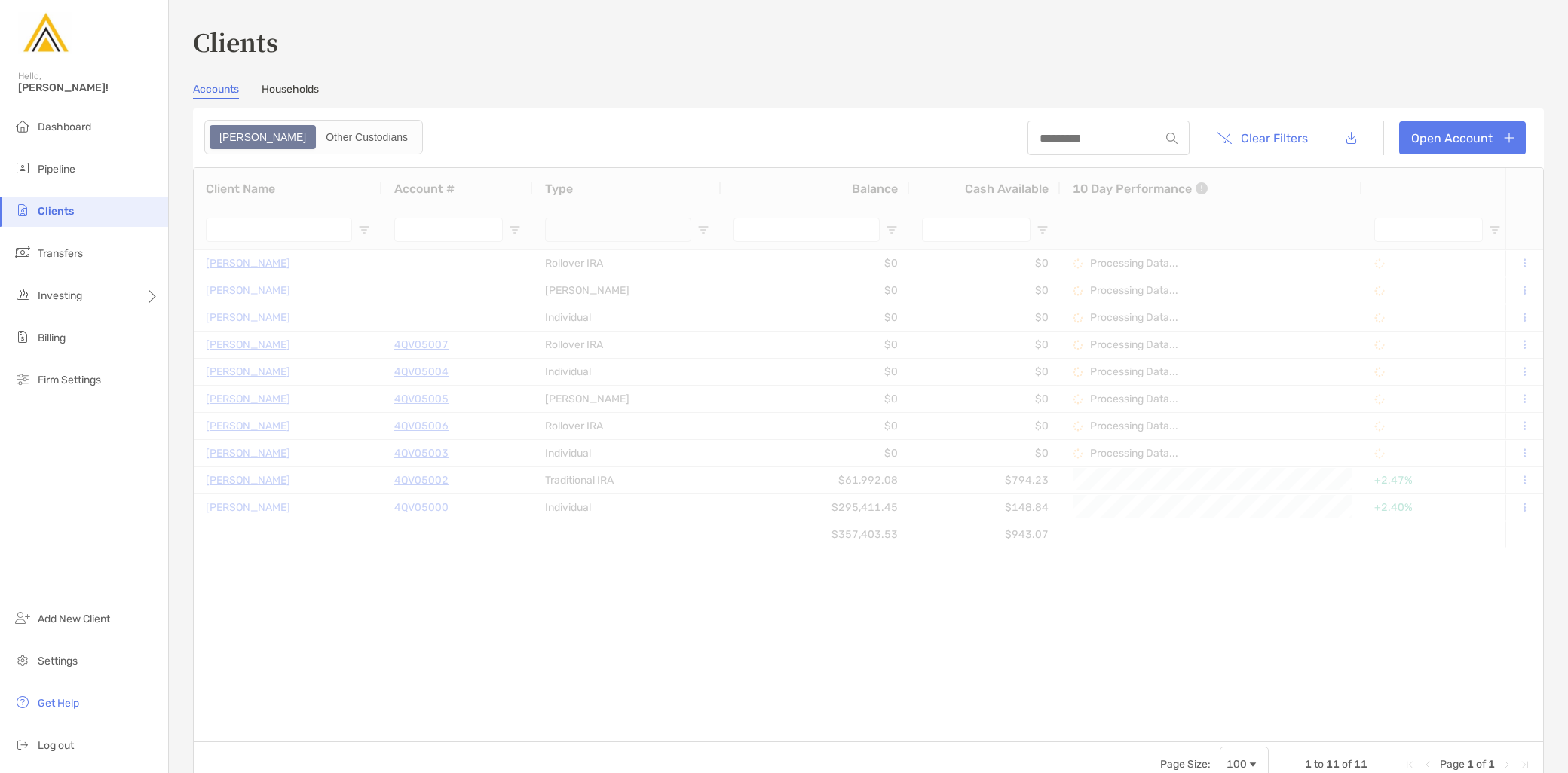
type input "***"
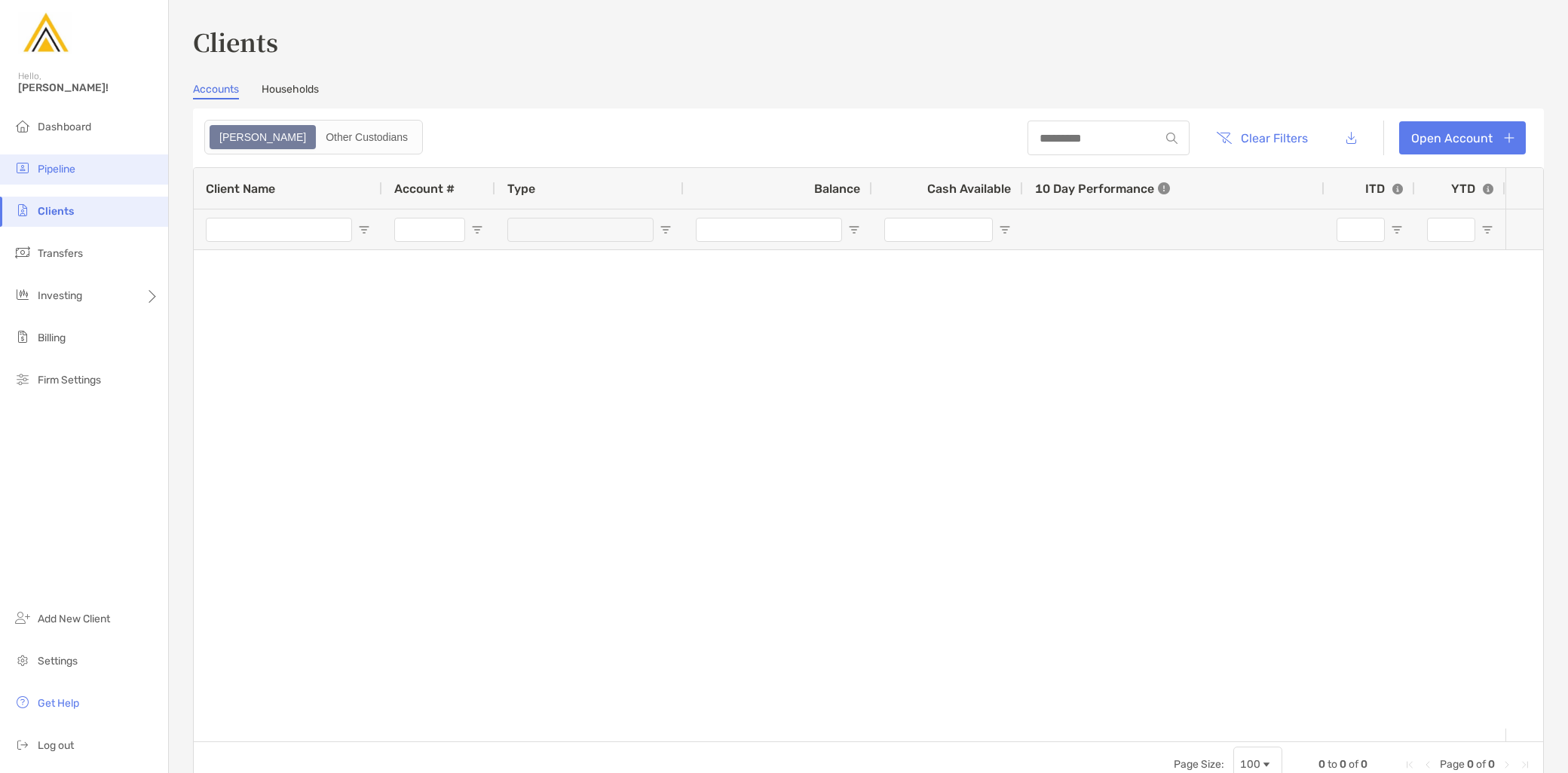
click at [85, 164] on li "Pipeline" at bounding box center [84, 170] width 168 height 30
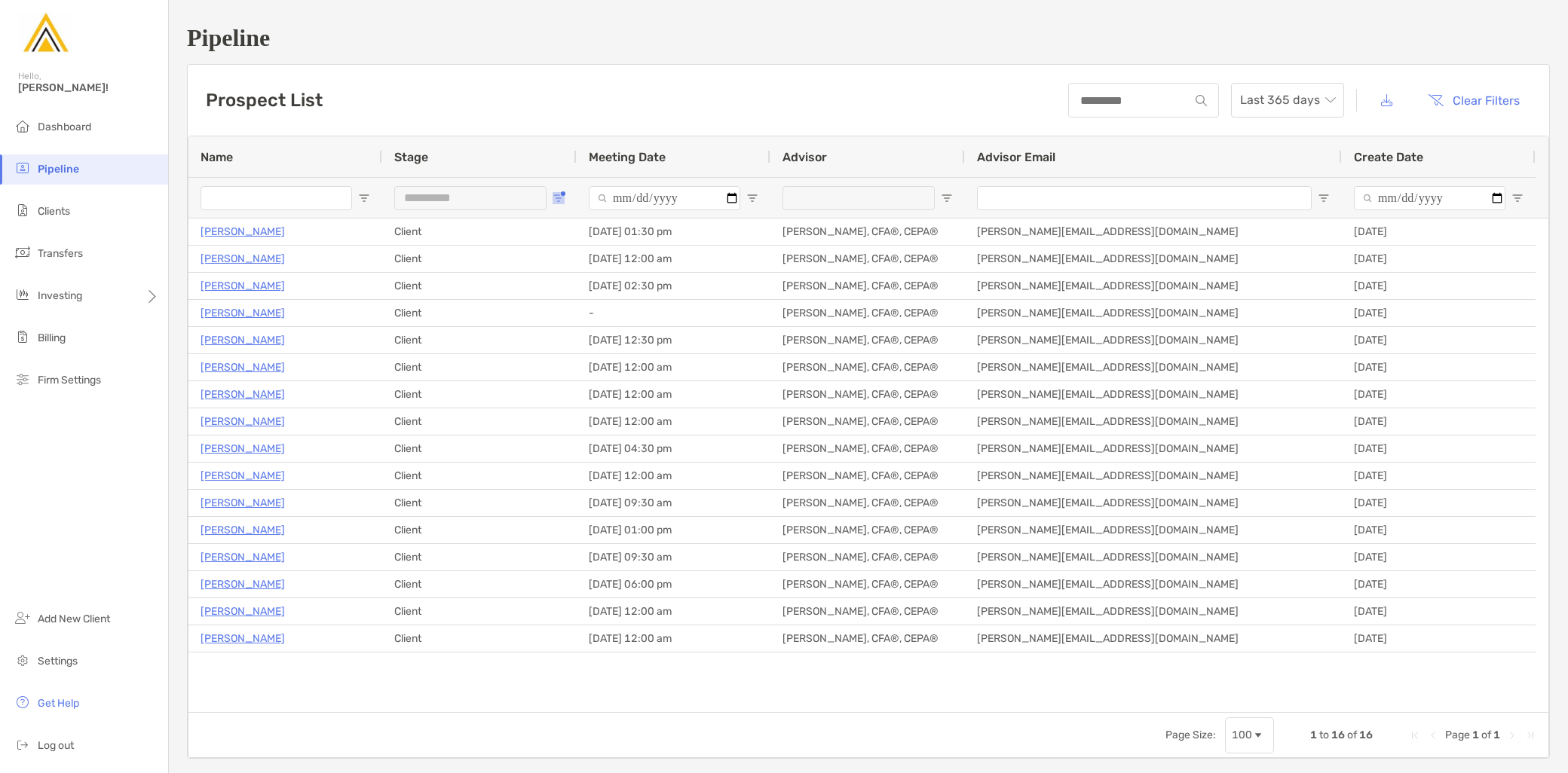
click at [552, 197] on button "Open Filter Menu" at bounding box center [558, 198] width 12 height 12
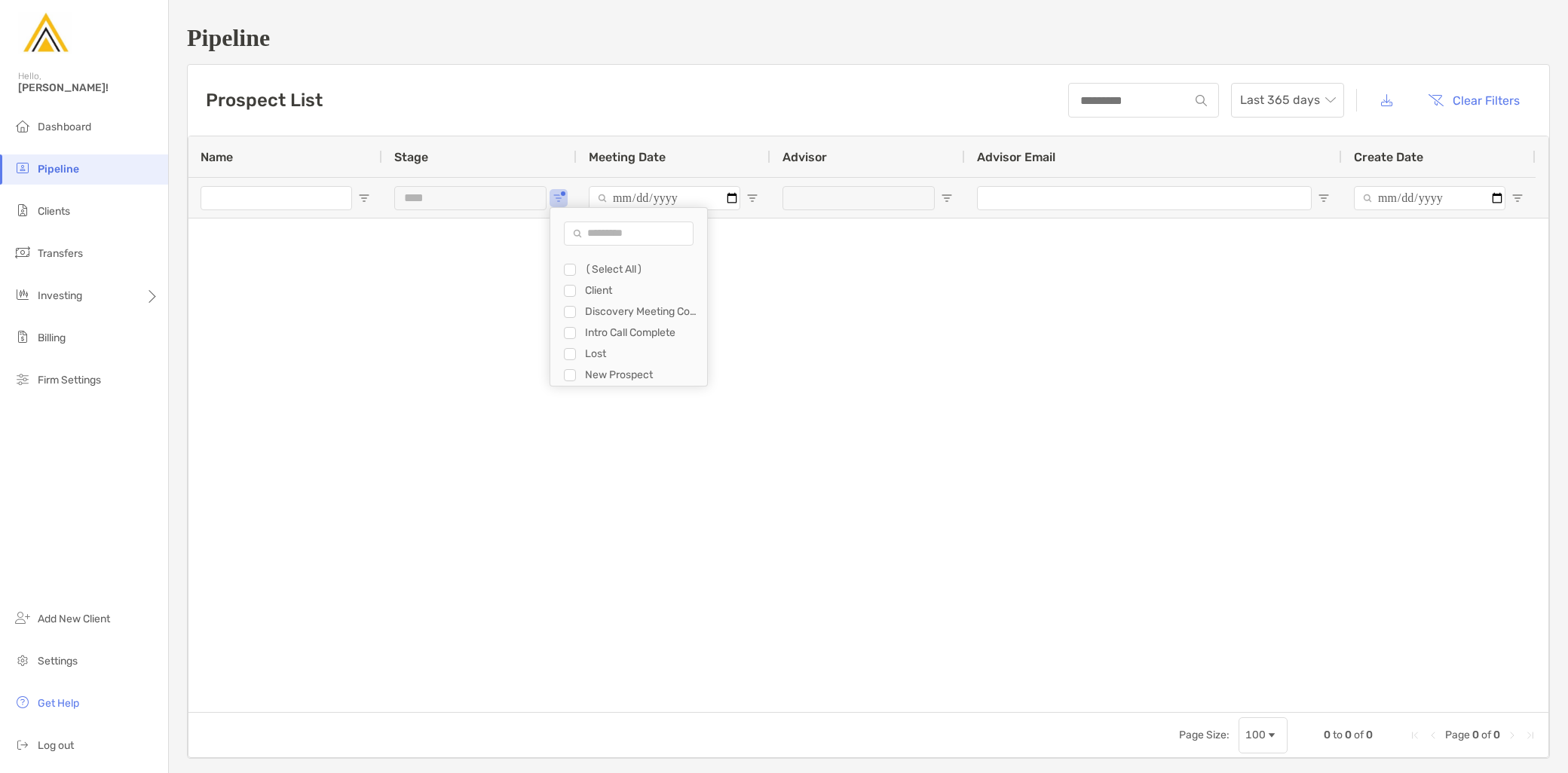
type input "**********"
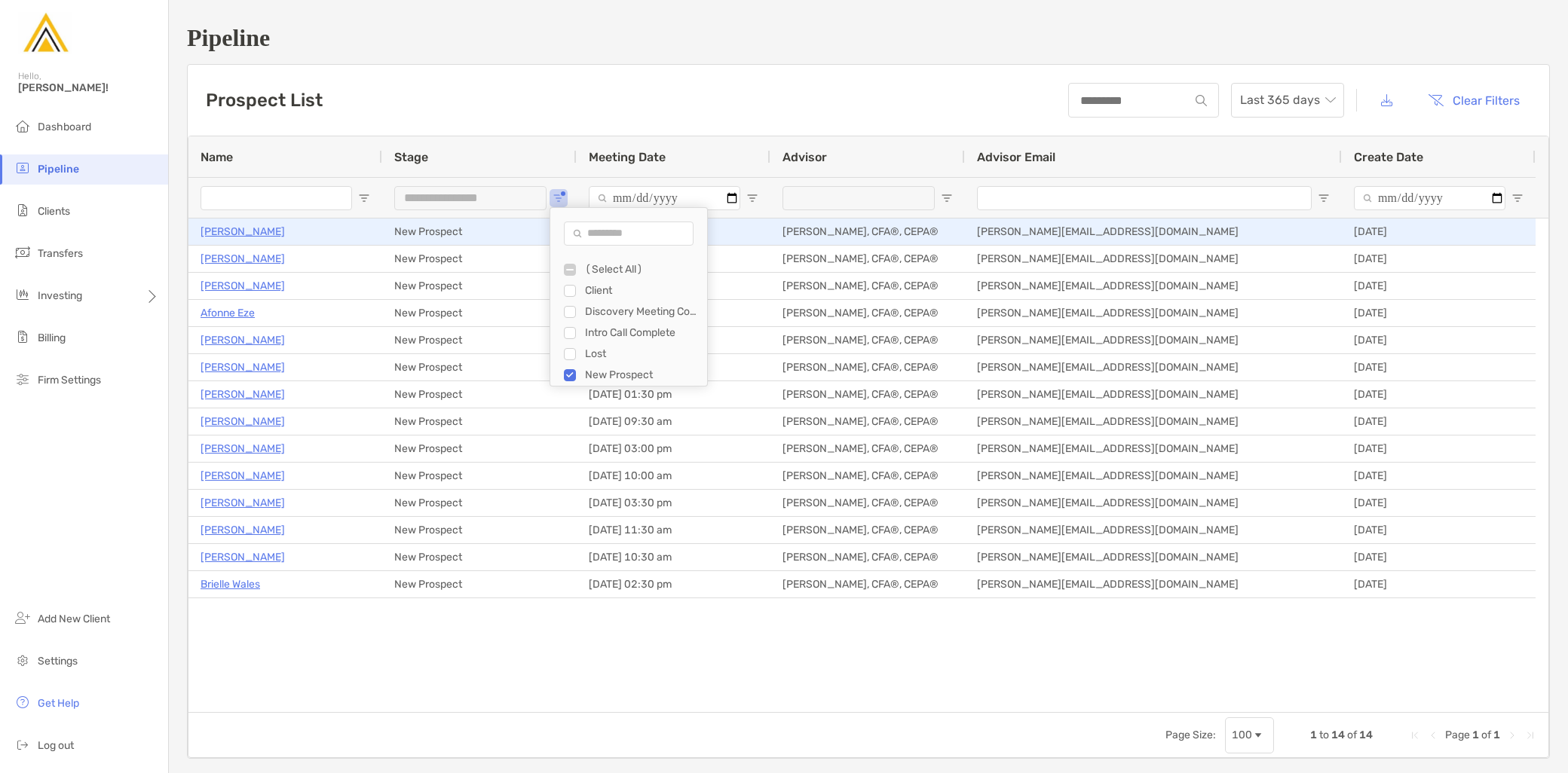
click at [247, 232] on p "Jesse Charity" at bounding box center [243, 232] width 85 height 19
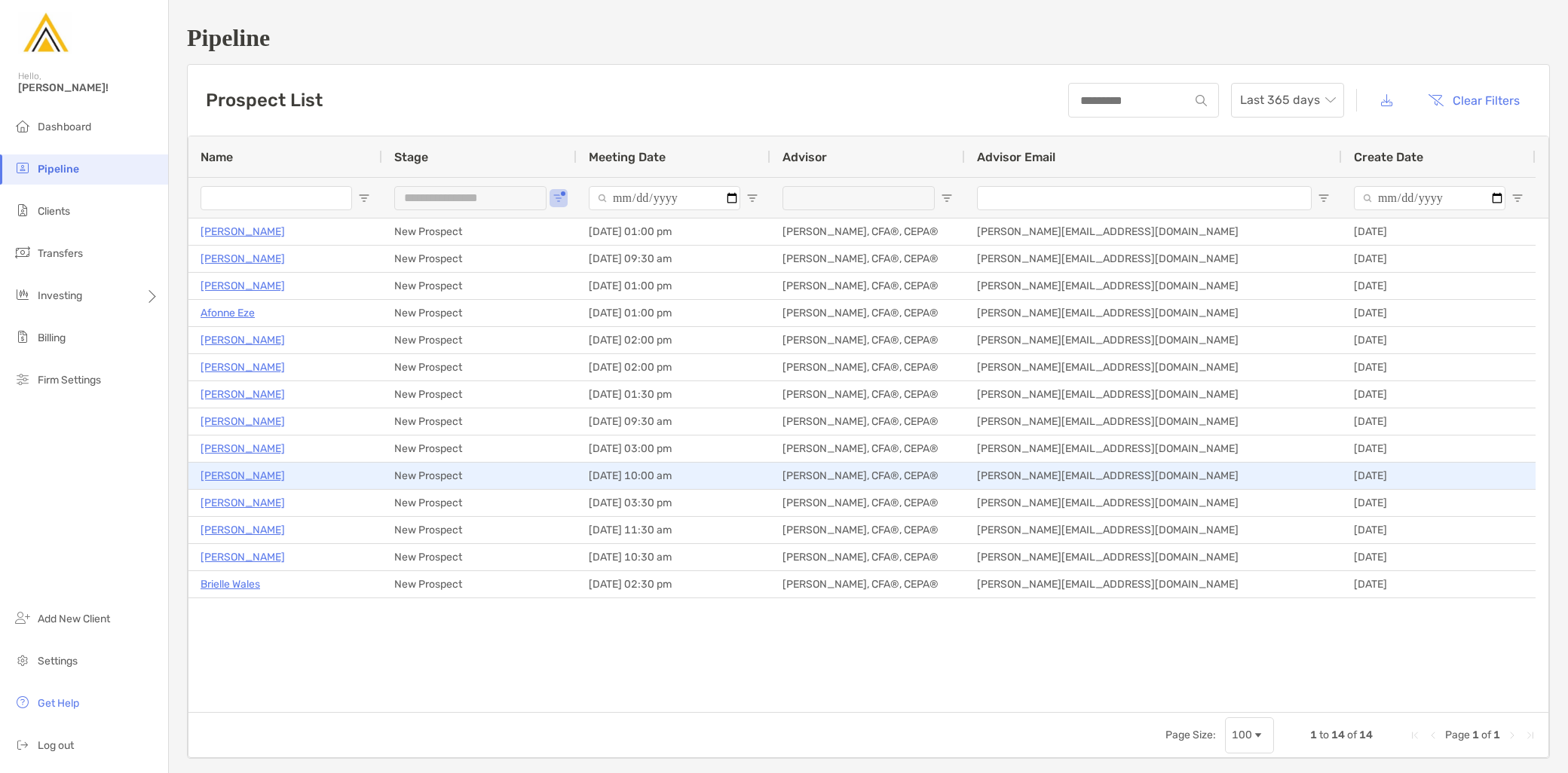
click at [251, 479] on p "[PERSON_NAME]" at bounding box center [243, 476] width 85 height 19
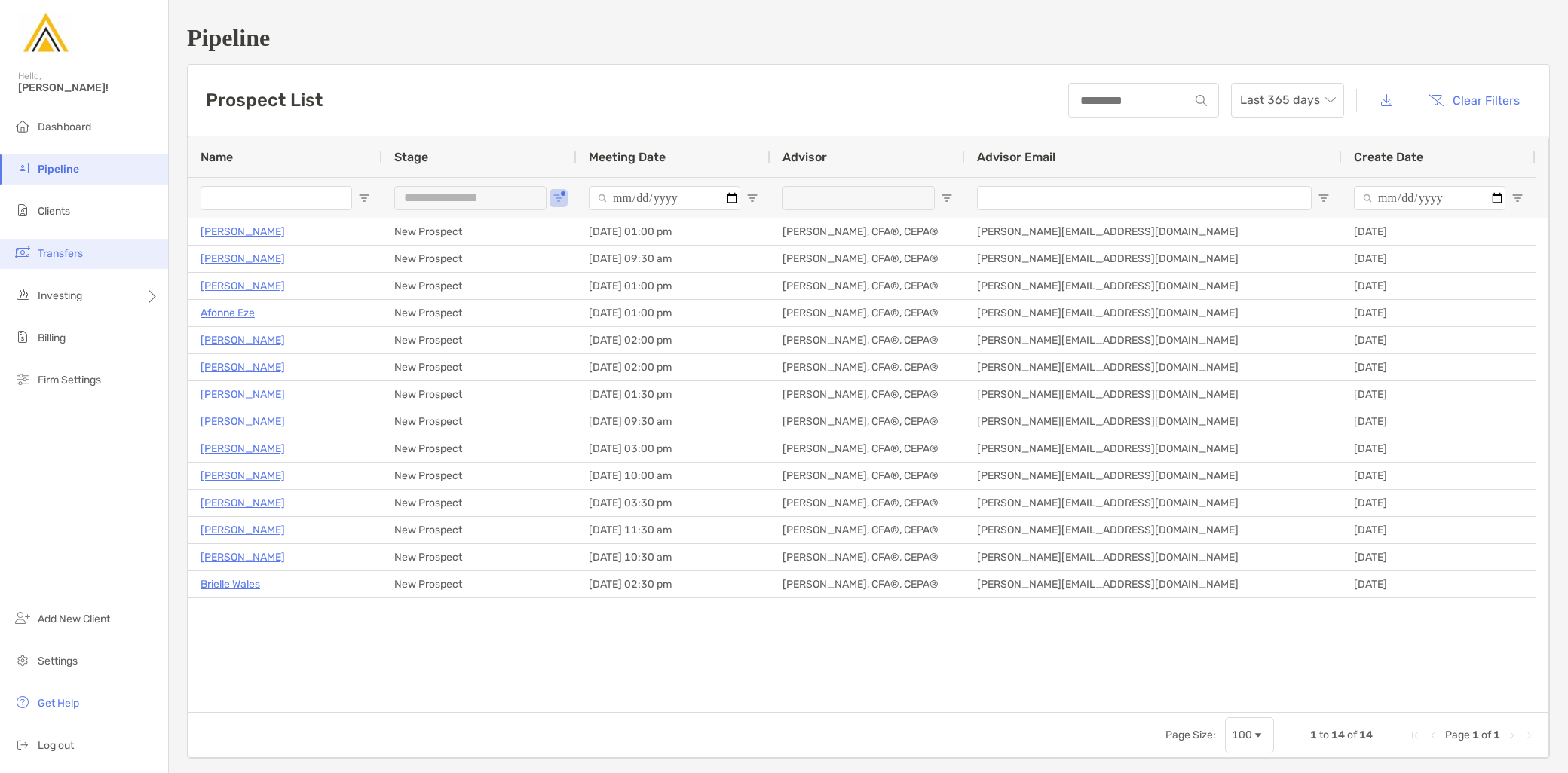
click at [80, 244] on li "Transfers" at bounding box center [84, 254] width 168 height 30
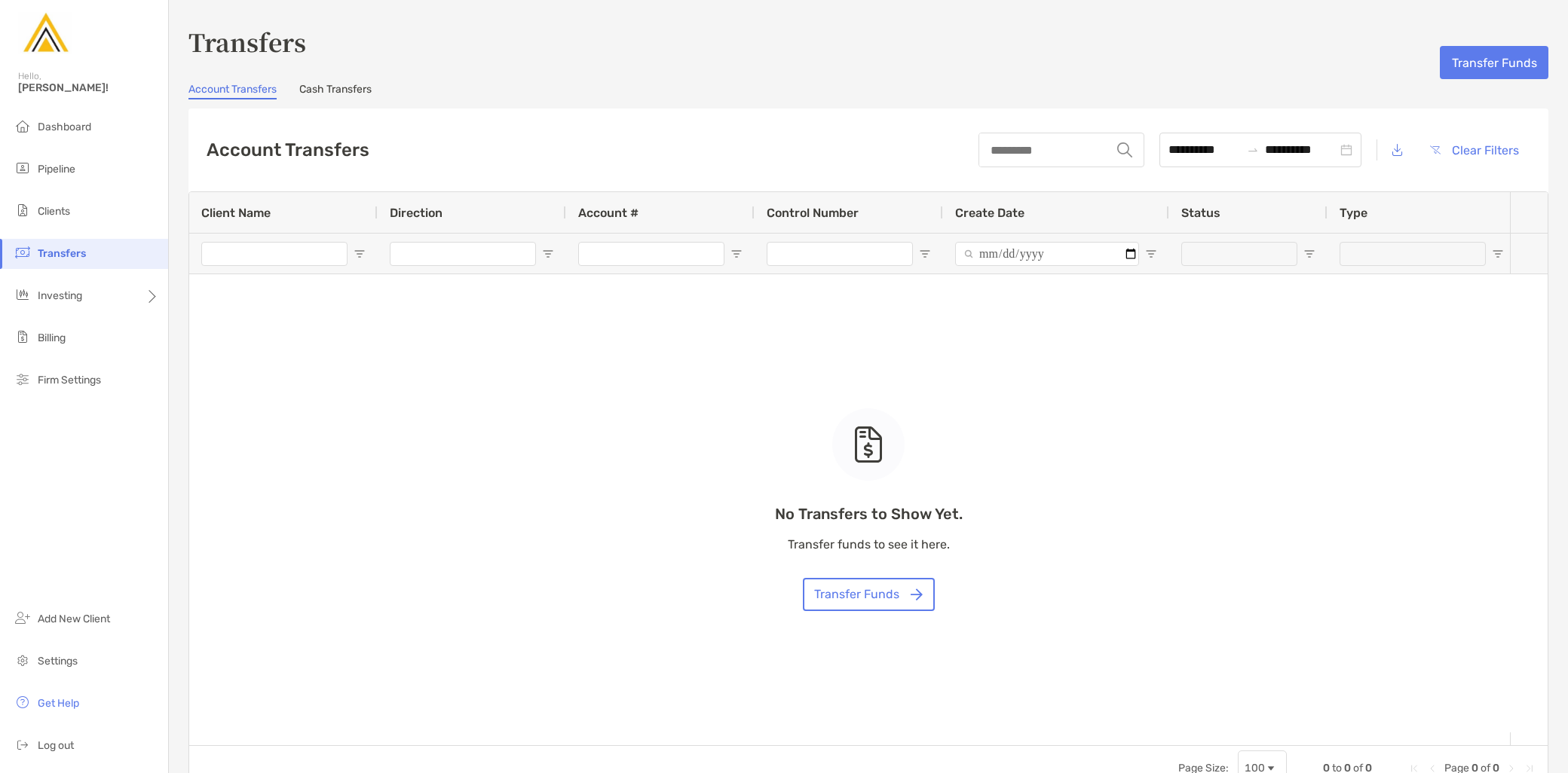
click at [359, 85] on link "Cash Transfers" at bounding box center [335, 91] width 72 height 17
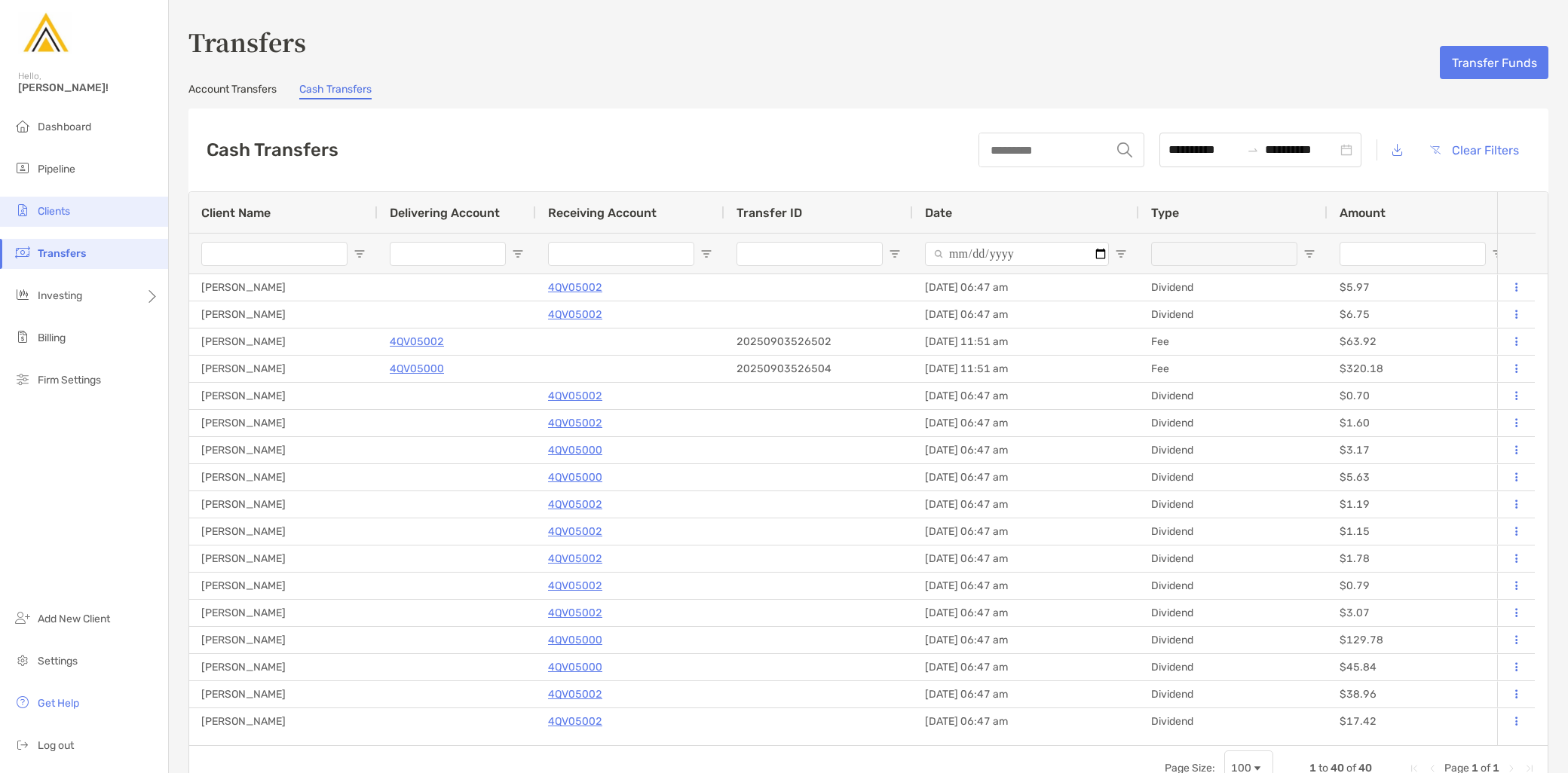
click at [86, 211] on li "Clients" at bounding box center [84, 212] width 168 height 30
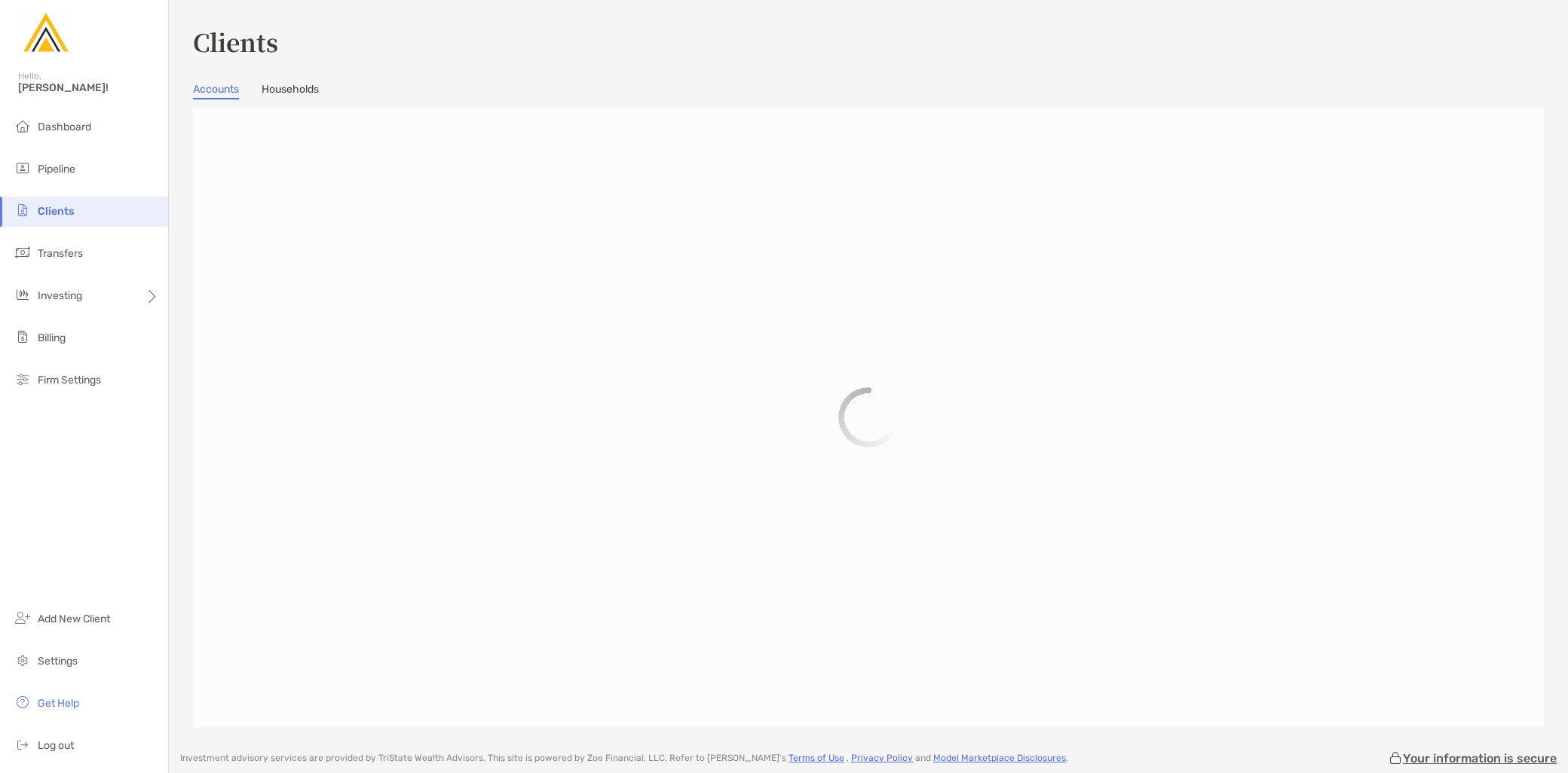
click at [279, 84] on link "Households" at bounding box center [291, 91] width 58 height 17
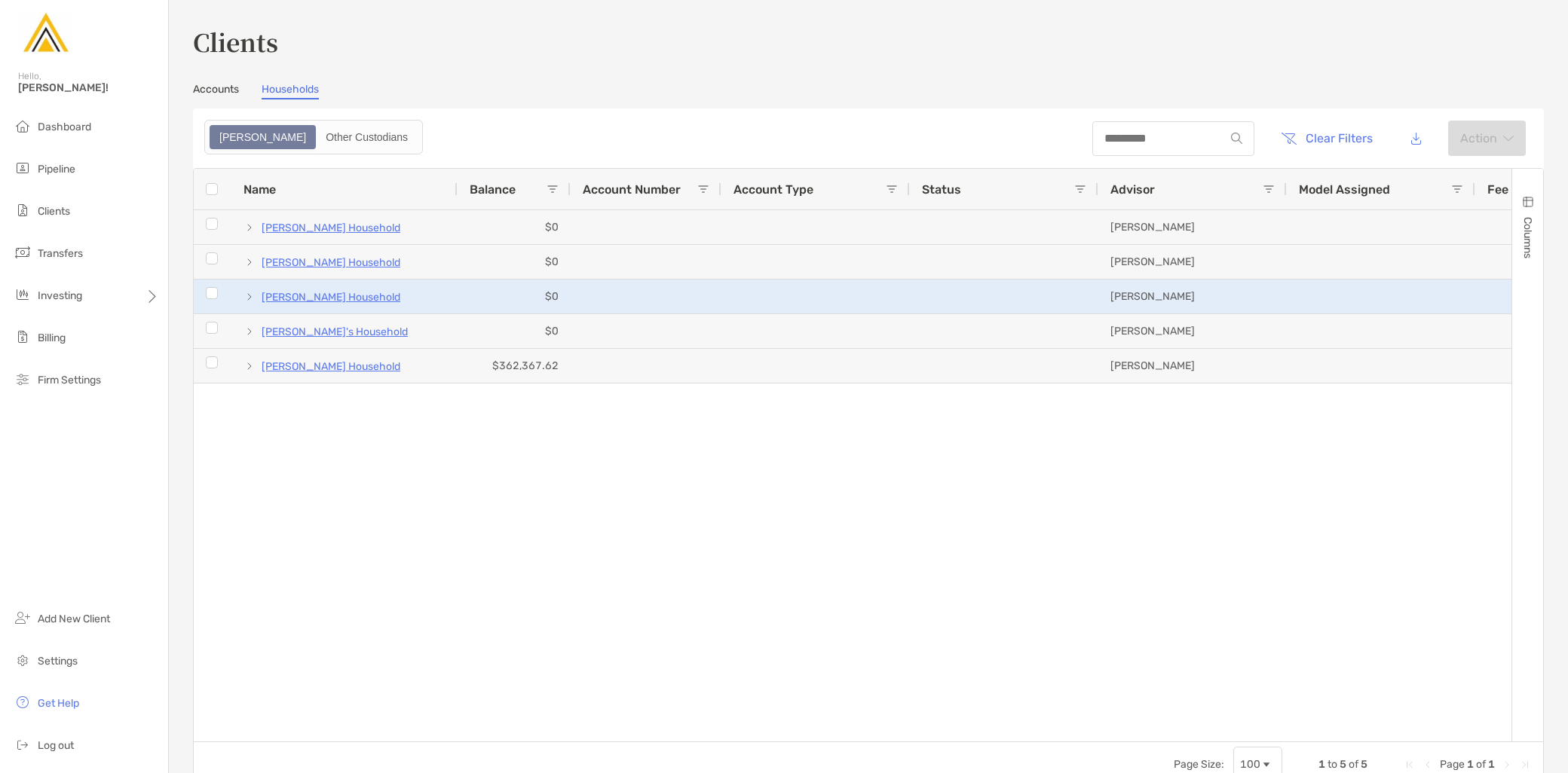
click at [244, 302] on span at bounding box center [249, 297] width 12 height 12
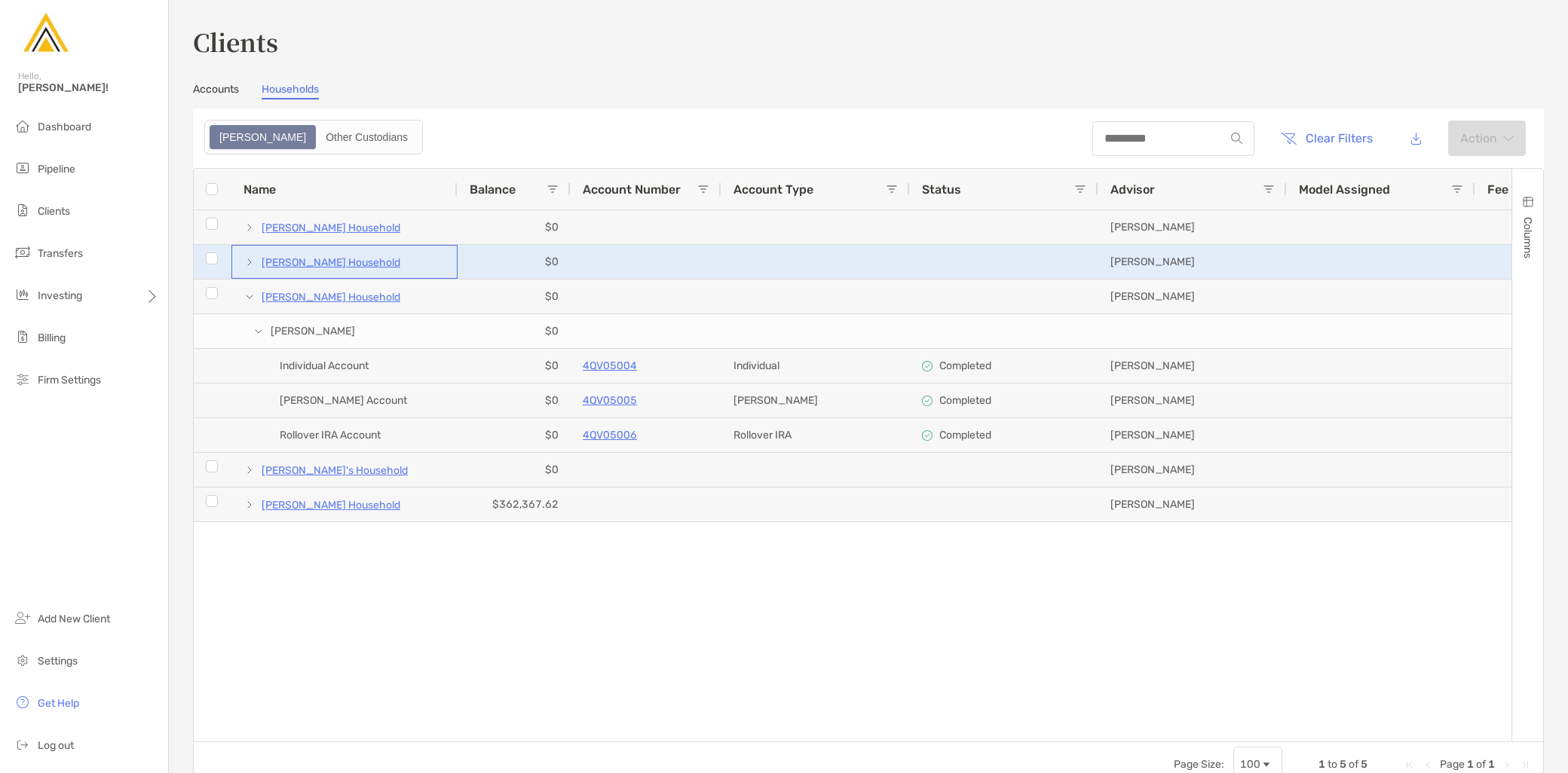
click at [243, 258] on span at bounding box center [249, 262] width 12 height 12
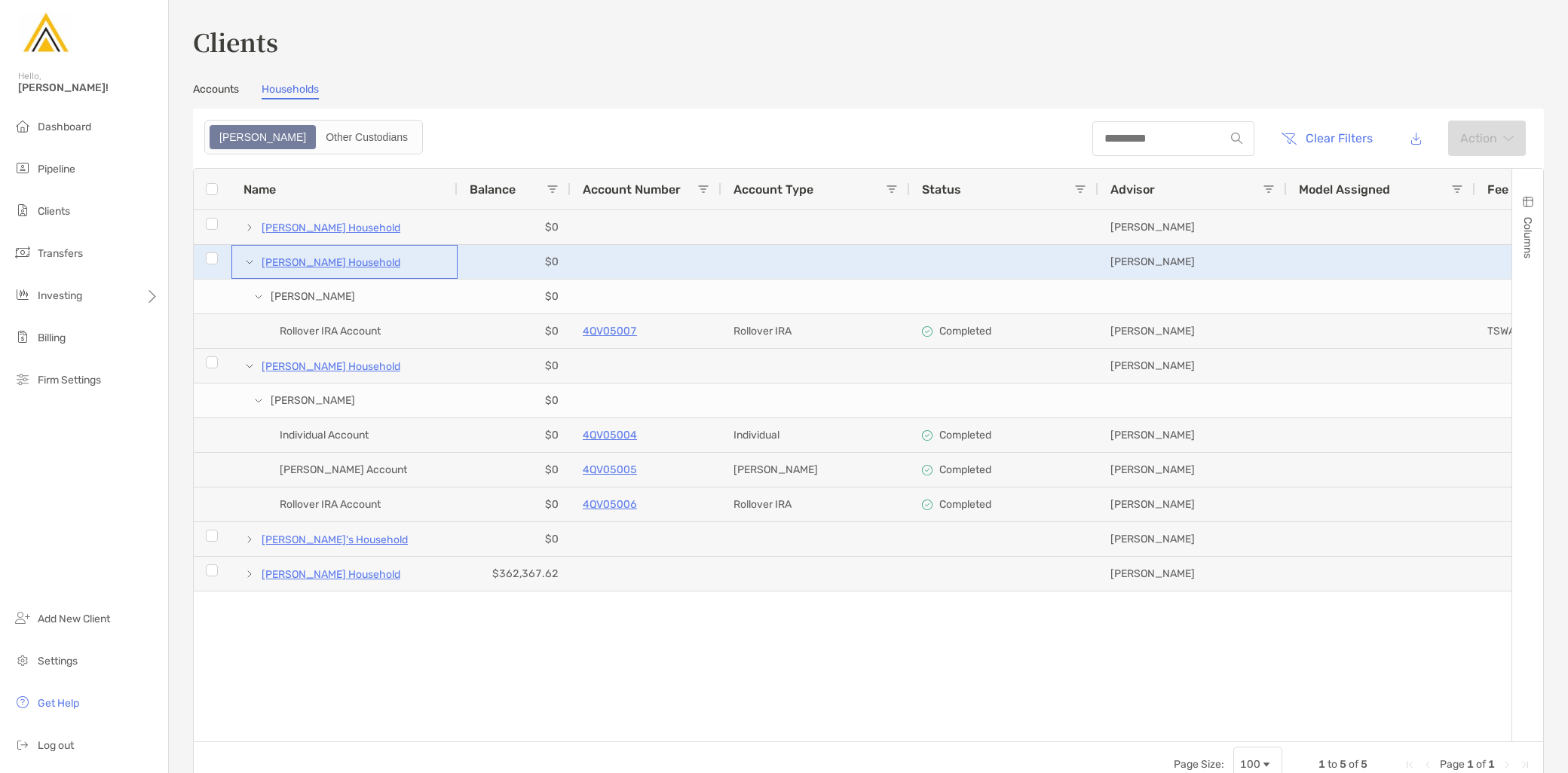
click at [344, 262] on p "Amy Maloney's Household" at bounding box center [331, 263] width 138 height 19
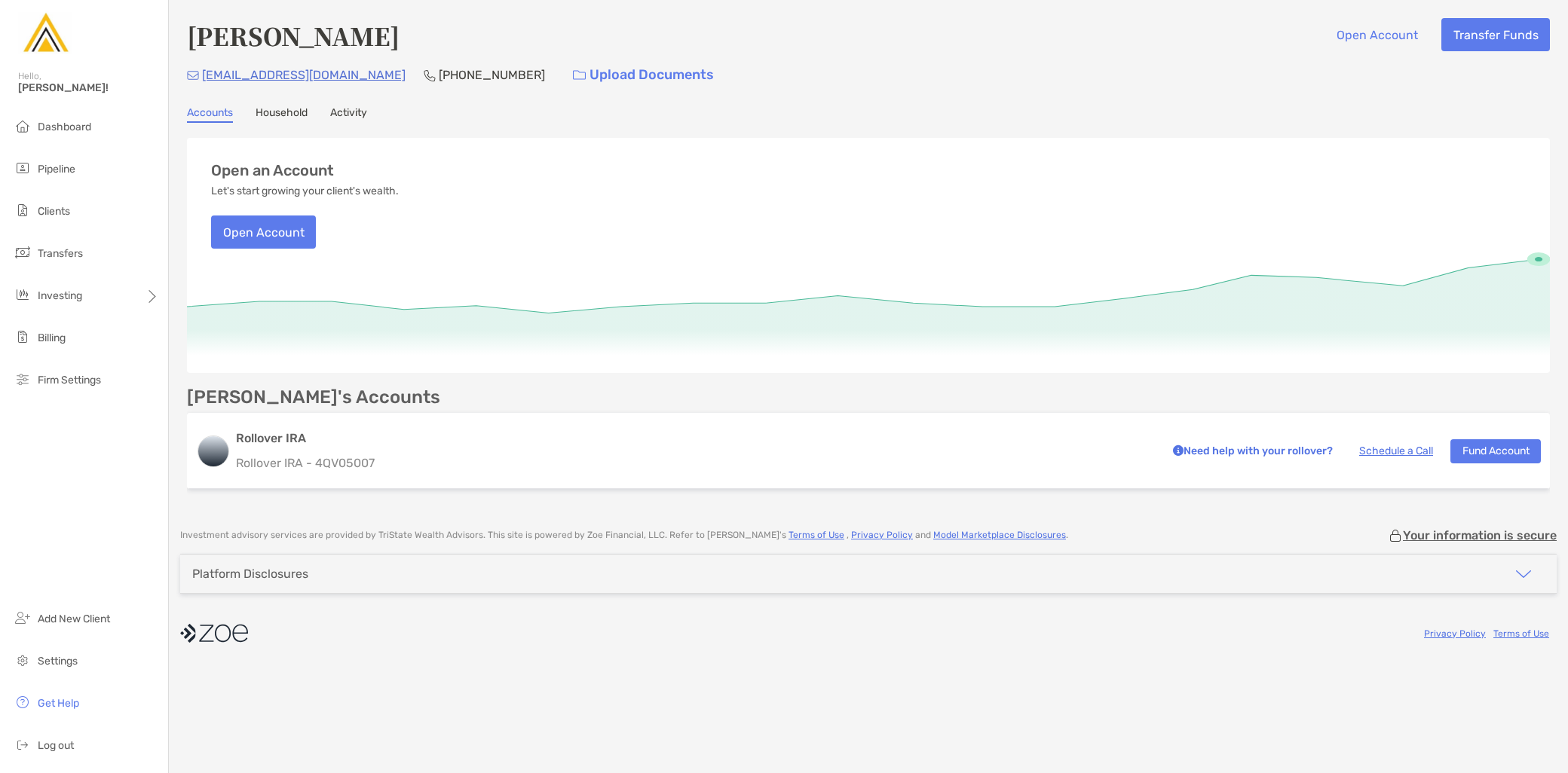
click at [351, 111] on link "Activity" at bounding box center [349, 114] width 37 height 17
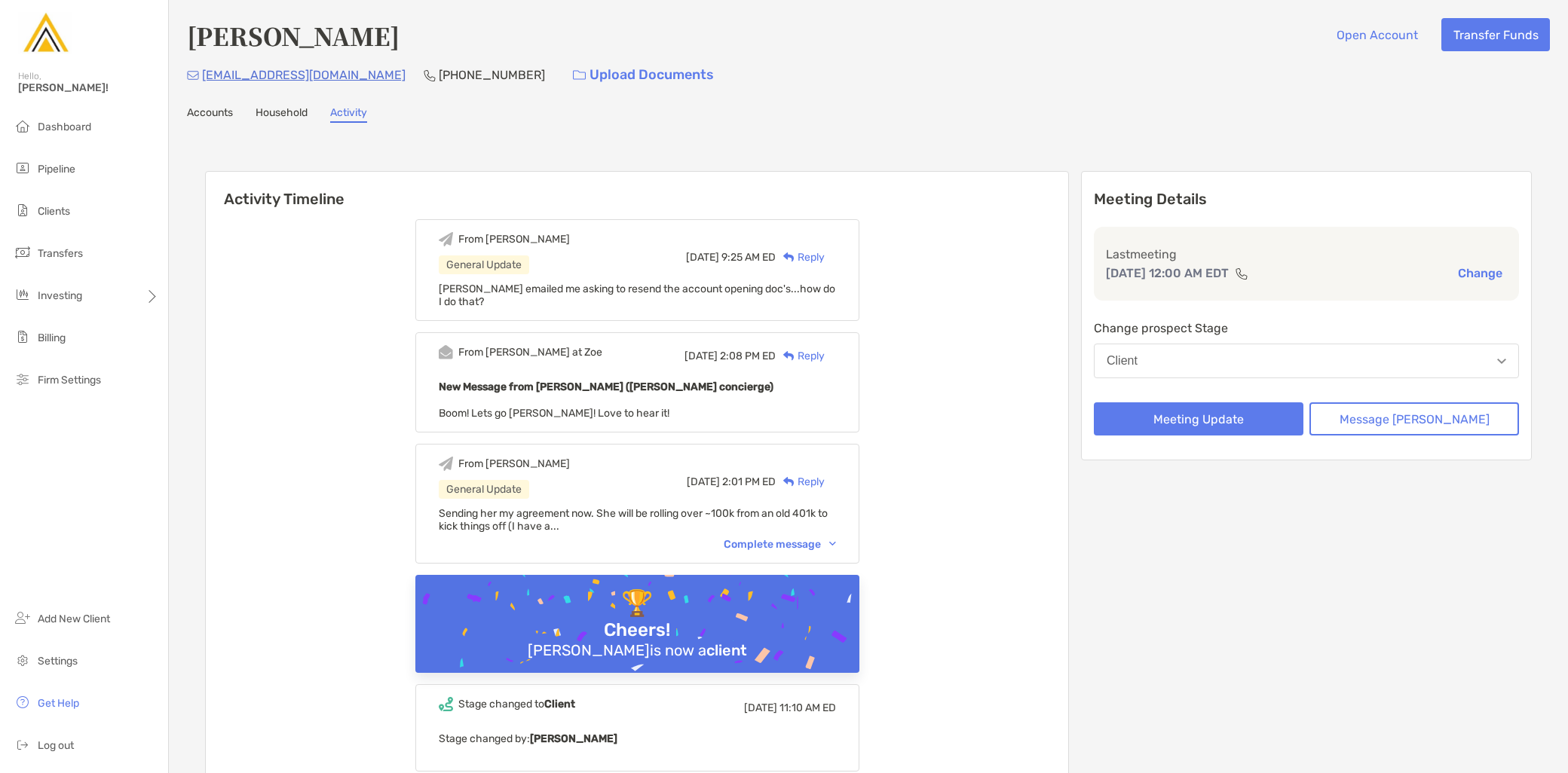
click at [277, 110] on link "Household" at bounding box center [281, 114] width 52 height 17
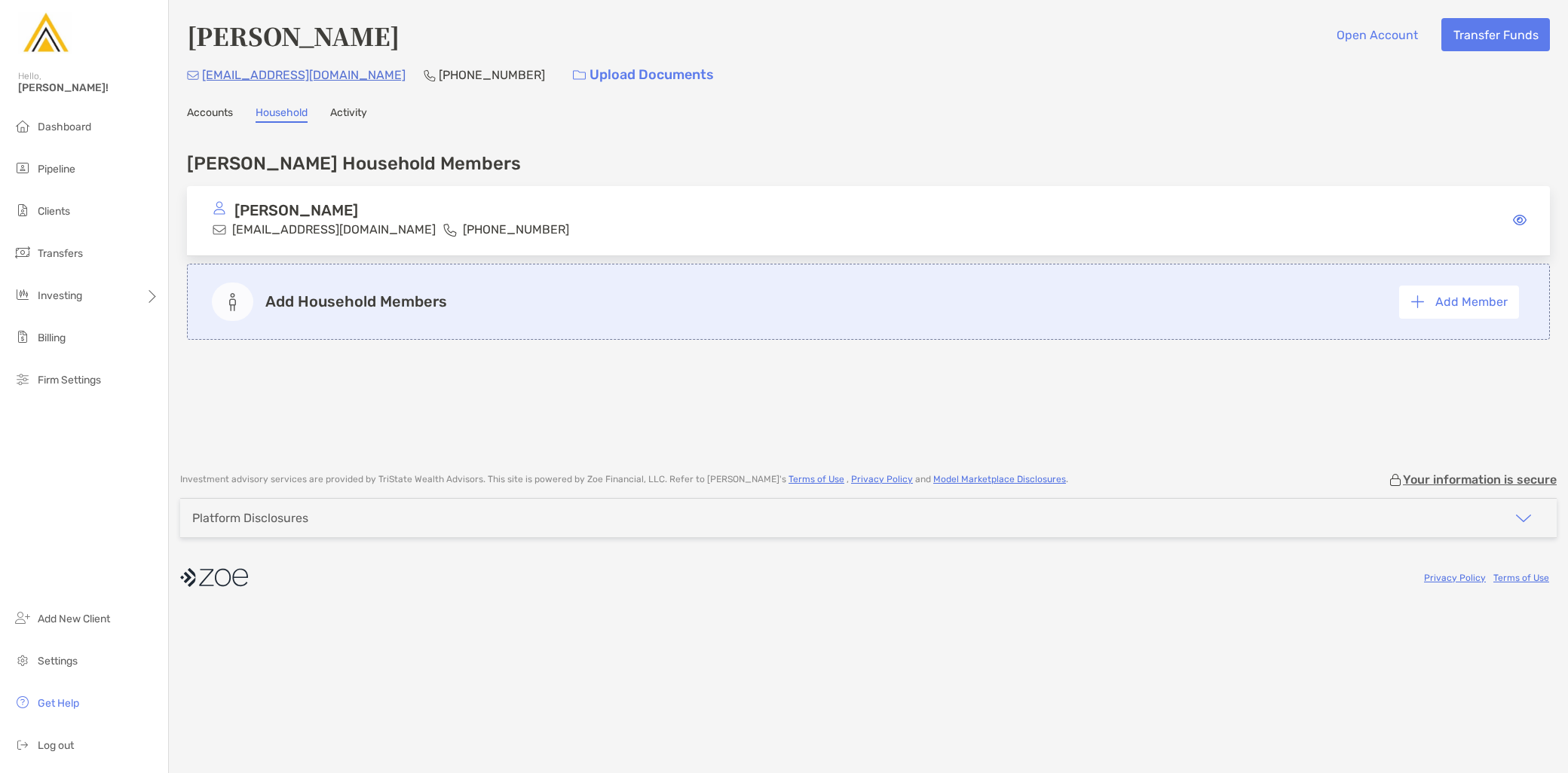
click at [217, 123] on div "Amy Maloney Open Account Transfer Funds wildernesswitch@gmail.com (386) 624-412…" at bounding box center [868, 229] width 1399 height 458
click at [217, 122] on div "Amy Maloney Open Account Transfer Funds wildernesswitch@gmail.com (386) 624-412…" at bounding box center [868, 229] width 1399 height 458
drag, startPoint x: 217, startPoint y: 122, endPoint x: 196, endPoint y: 113, distance: 22.8
click at [196, 113] on link "Accounts" at bounding box center [210, 114] width 46 height 17
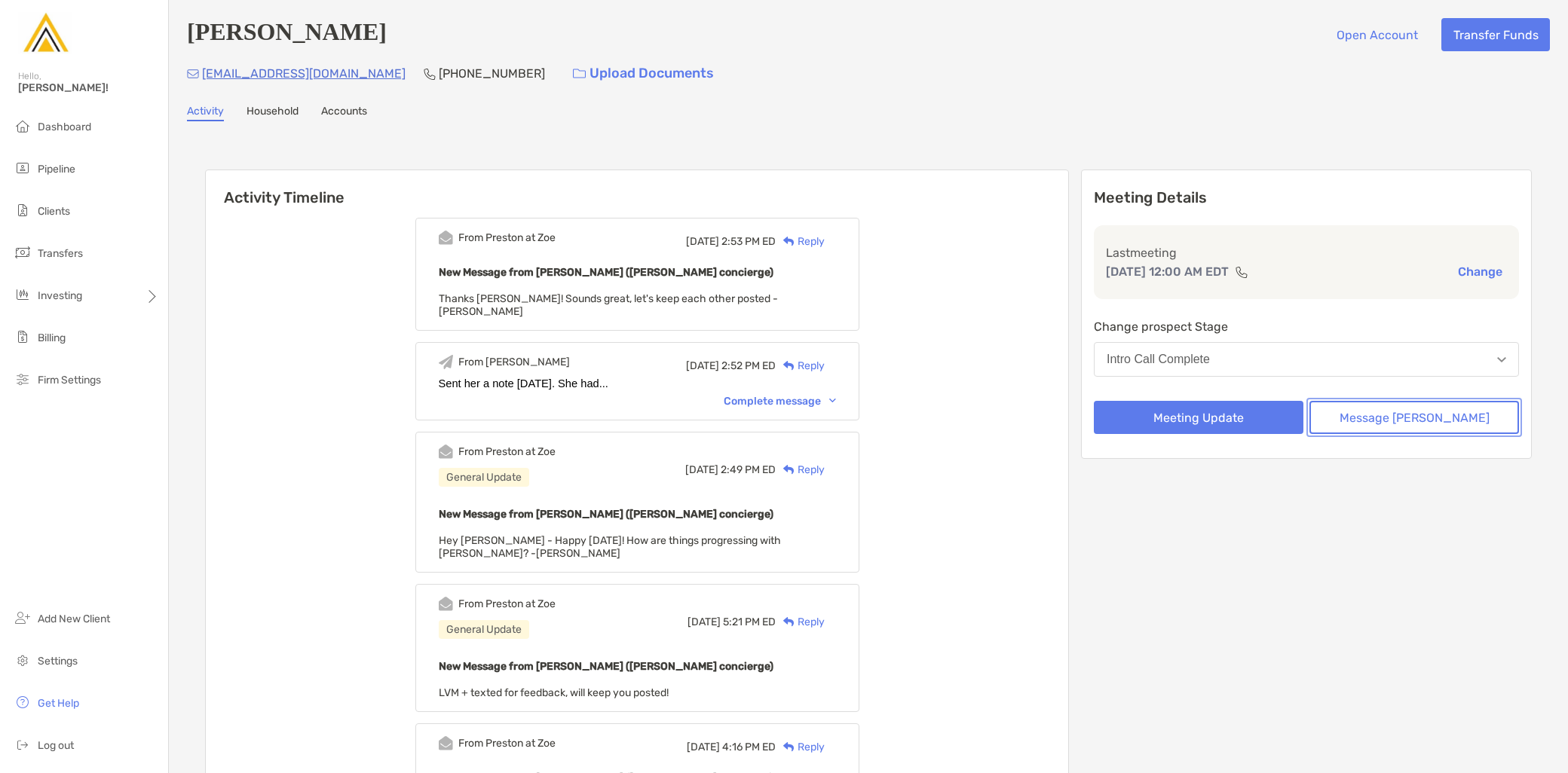
click at [1436, 421] on button "Message Zoe" at bounding box center [1414, 417] width 210 height 33
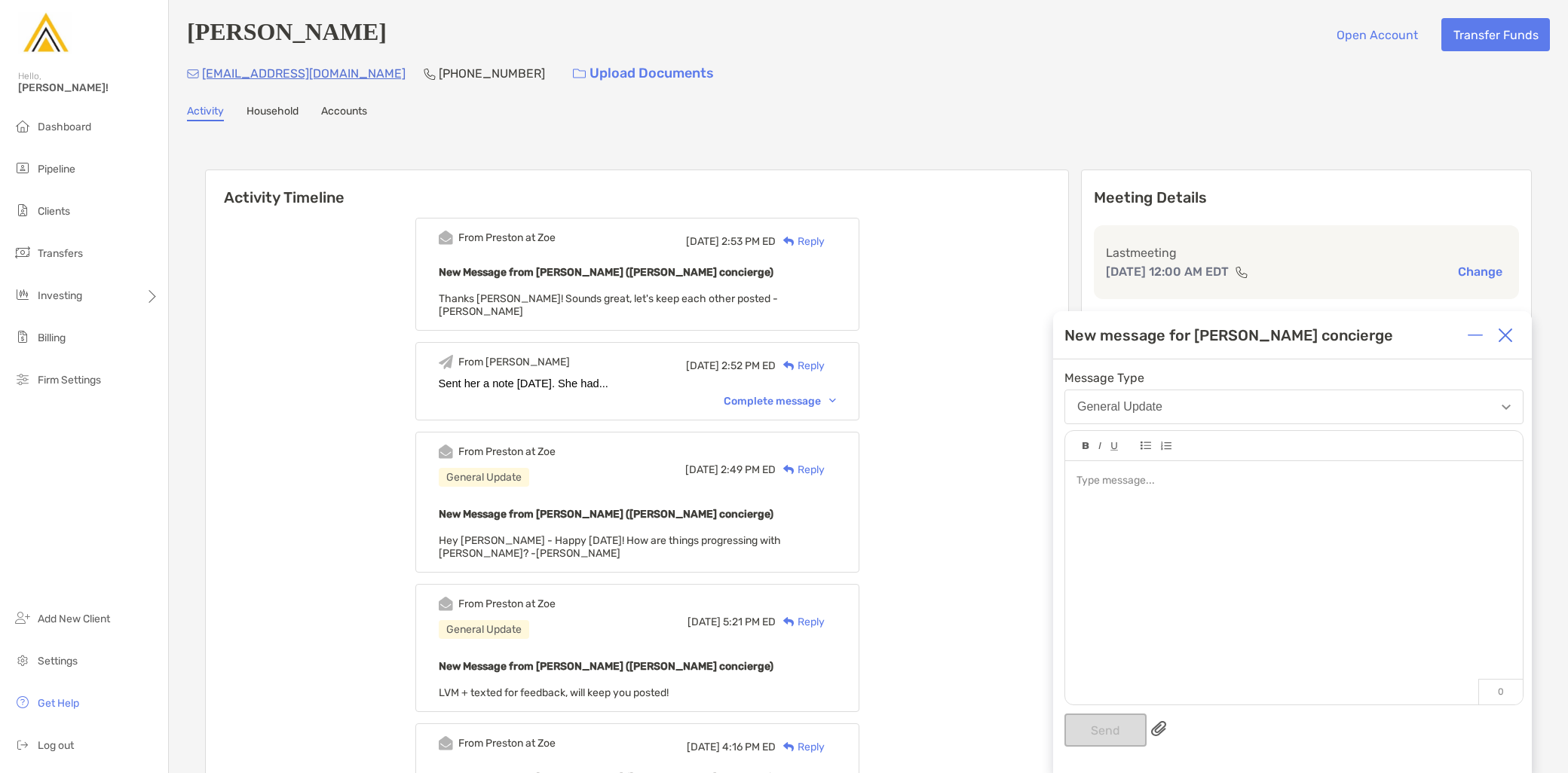
click at [1204, 564] on div at bounding box center [1294, 575] width 458 height 228
click at [1118, 728] on button "Send" at bounding box center [1105, 730] width 82 height 33
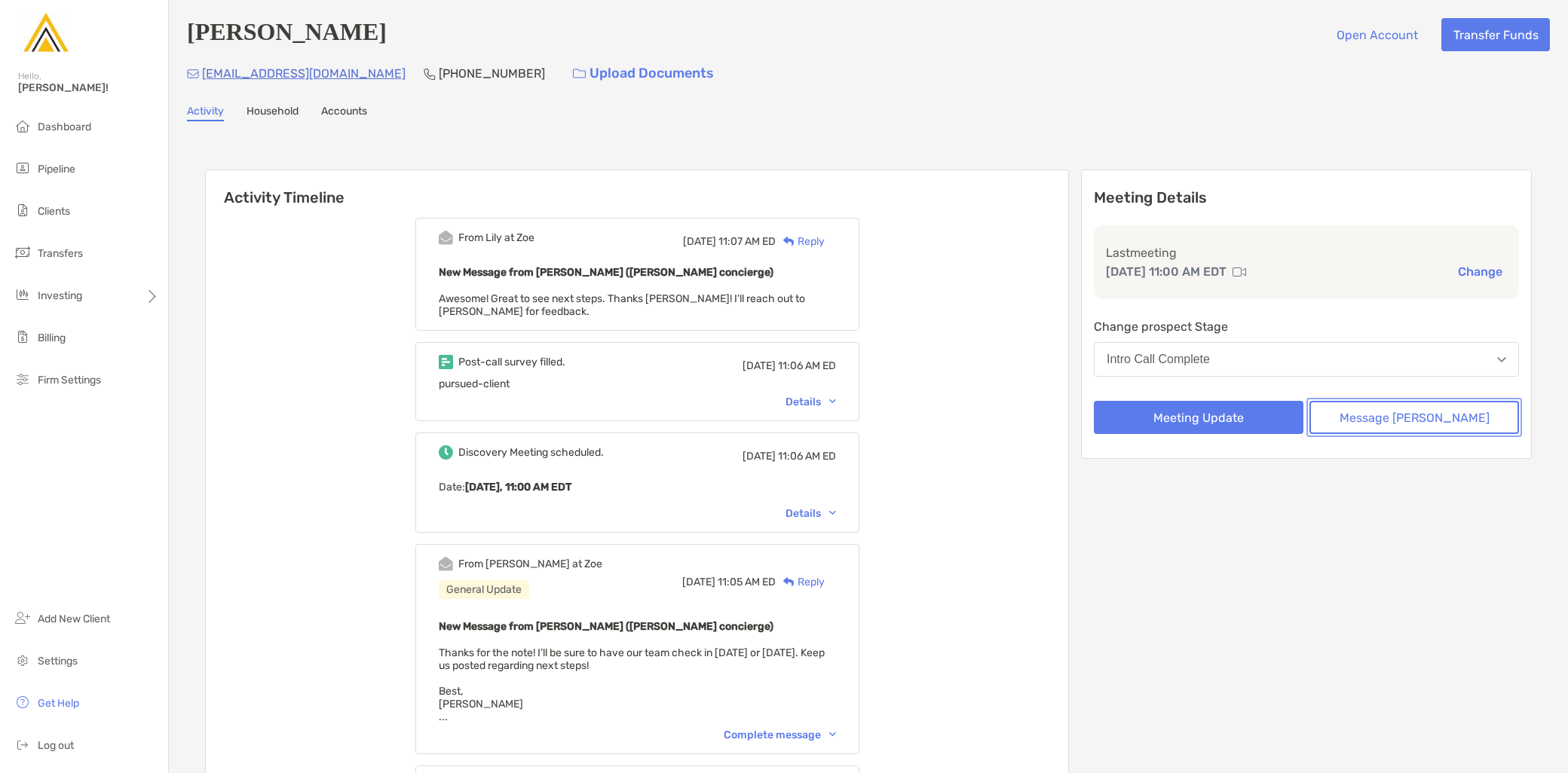
click at [1436, 418] on button "Message Zoe" at bounding box center [1414, 417] width 210 height 33
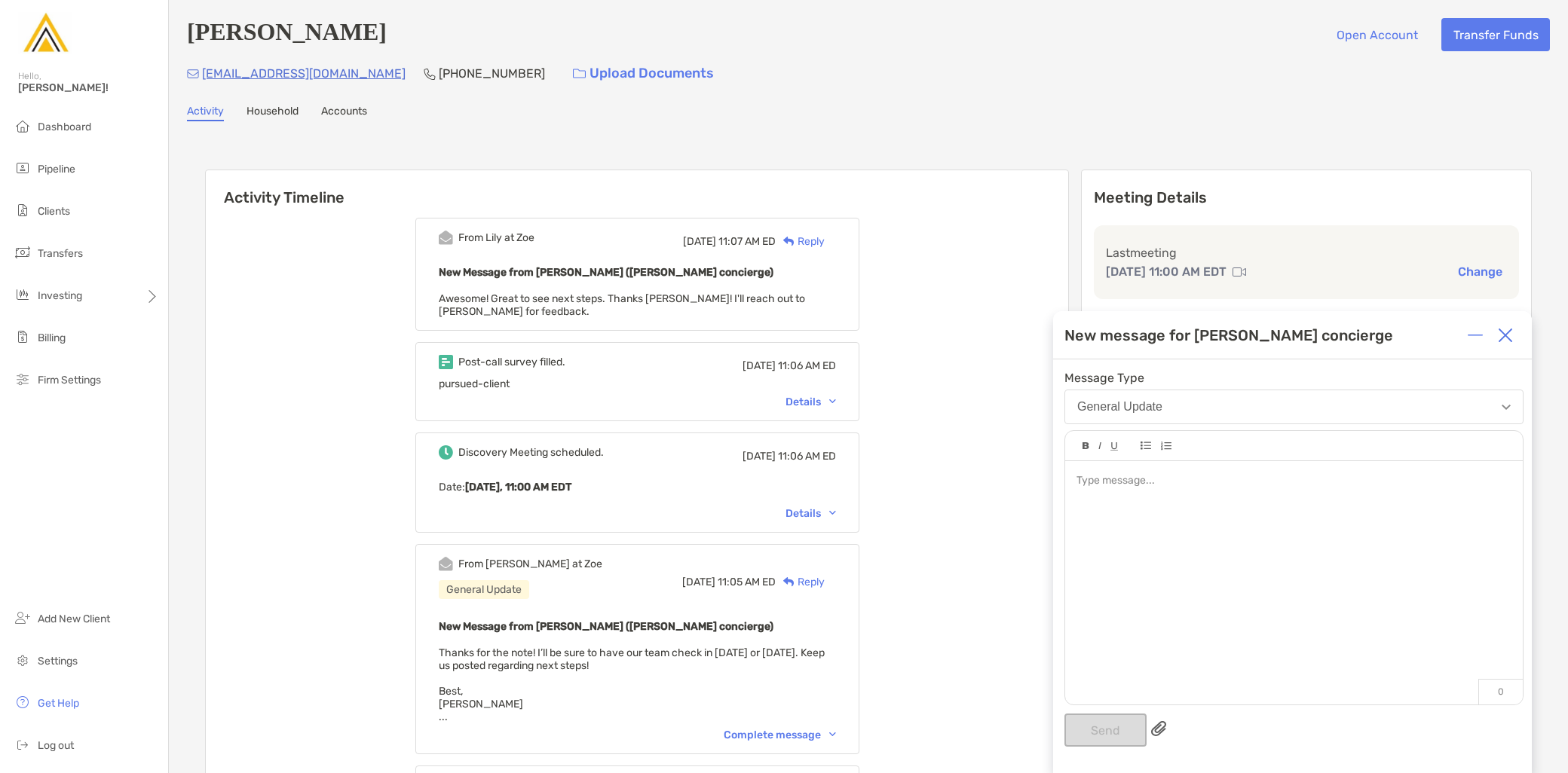
click at [1178, 559] on div at bounding box center [1294, 575] width 458 height 228
click at [1098, 729] on button "Send" at bounding box center [1105, 730] width 82 height 33
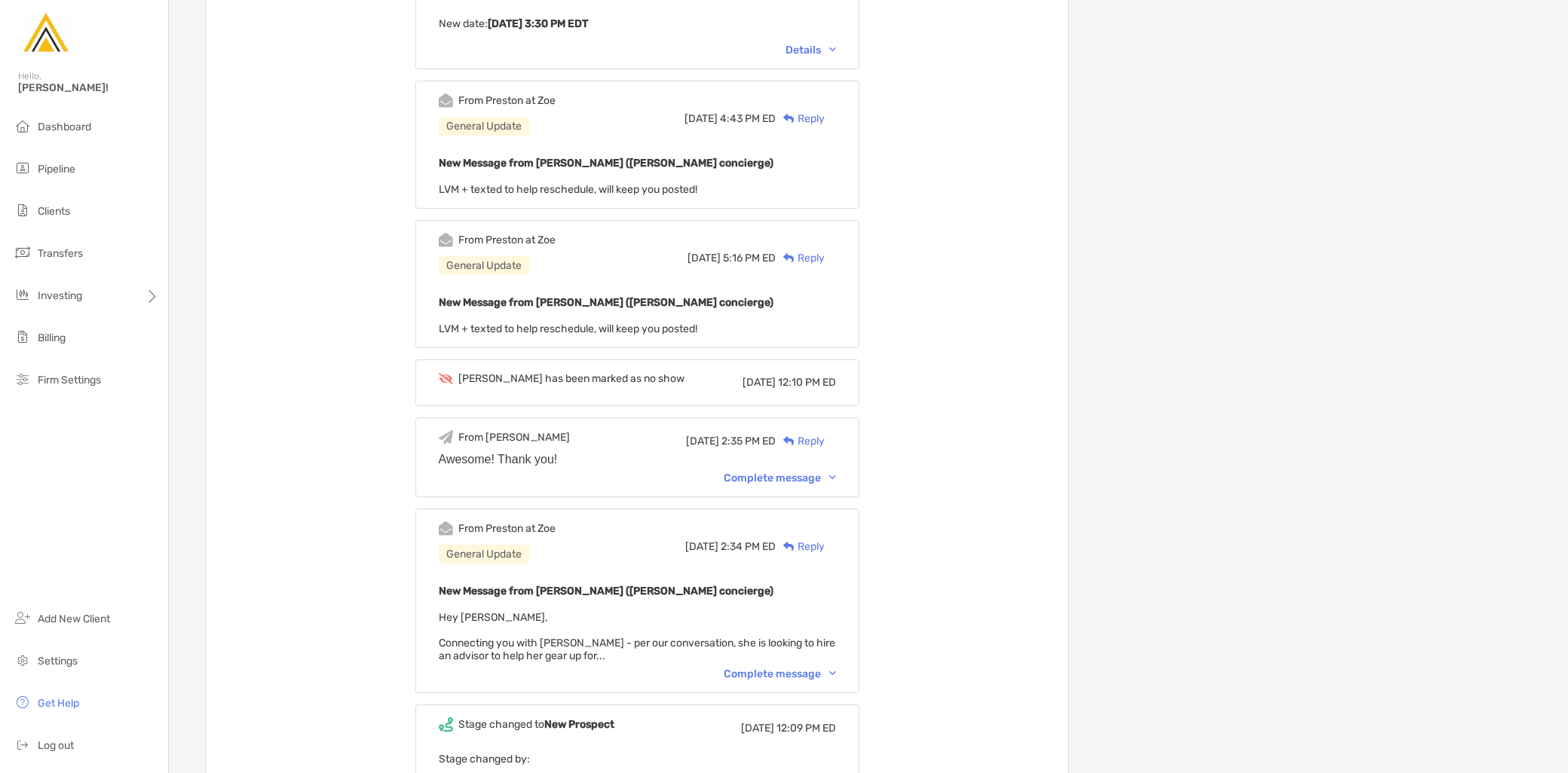
scroll to position [754, 0]
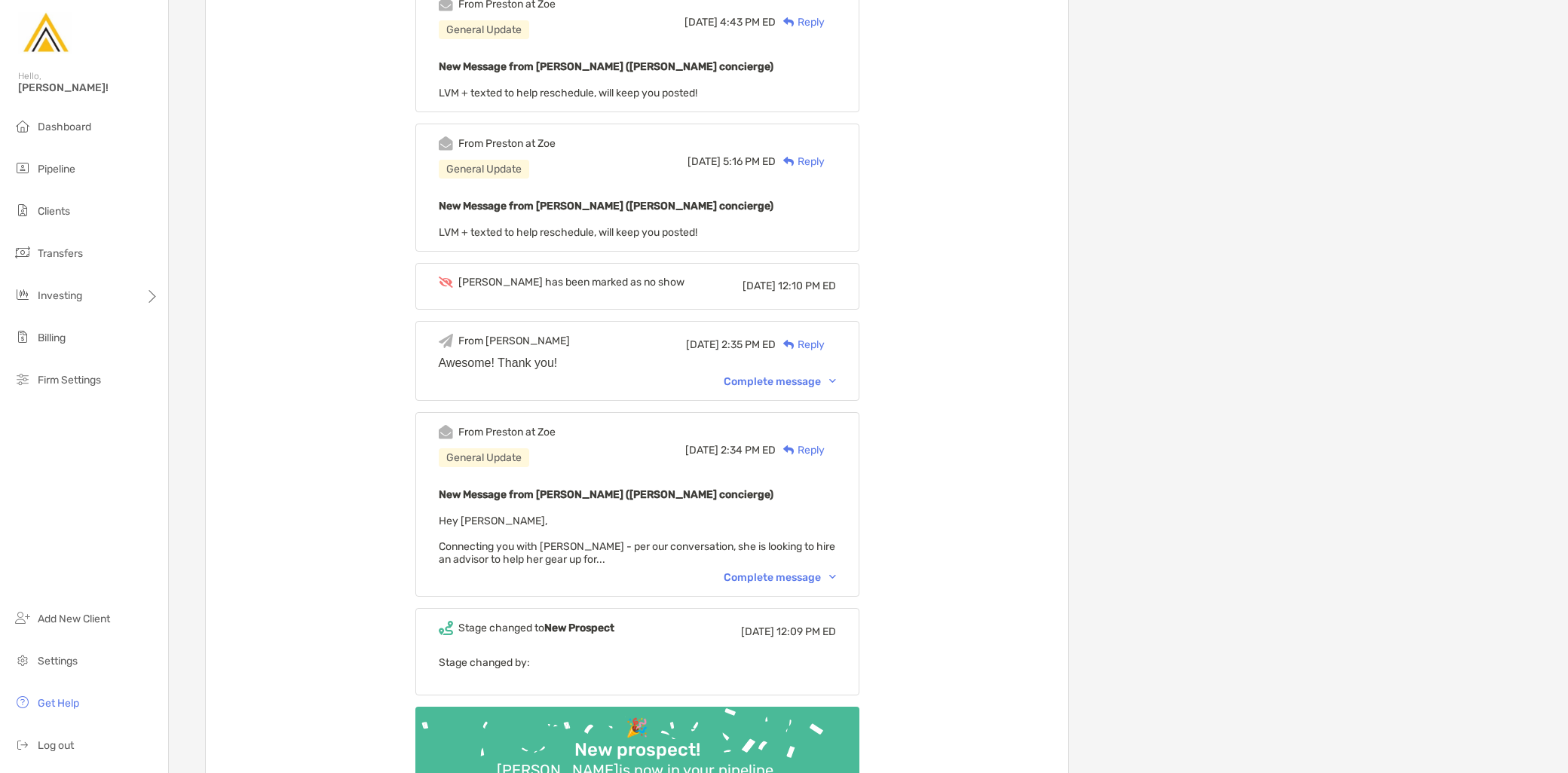
click at [818, 574] on div "Complete message" at bounding box center [780, 578] width 112 height 13
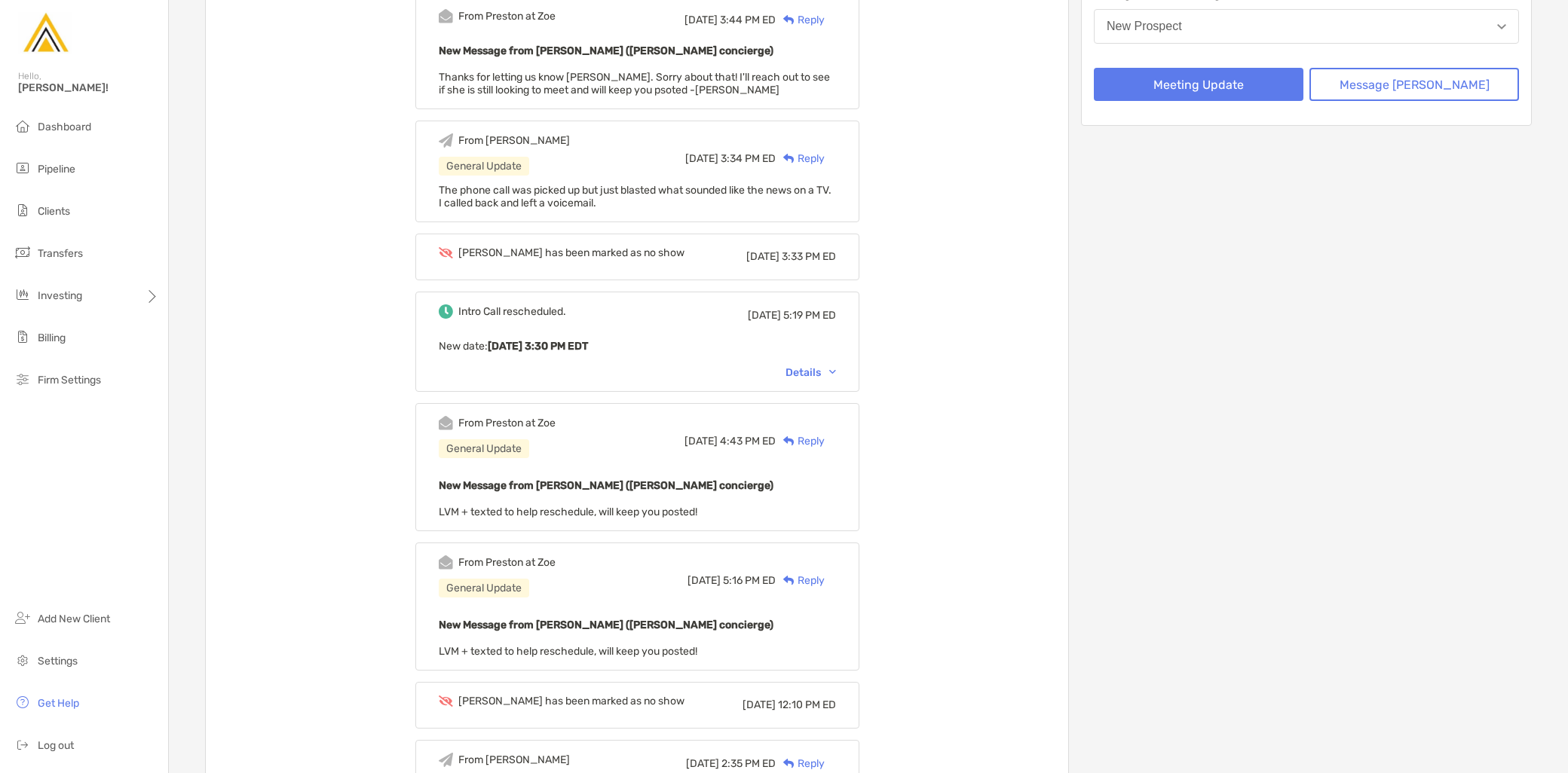
scroll to position [0, 0]
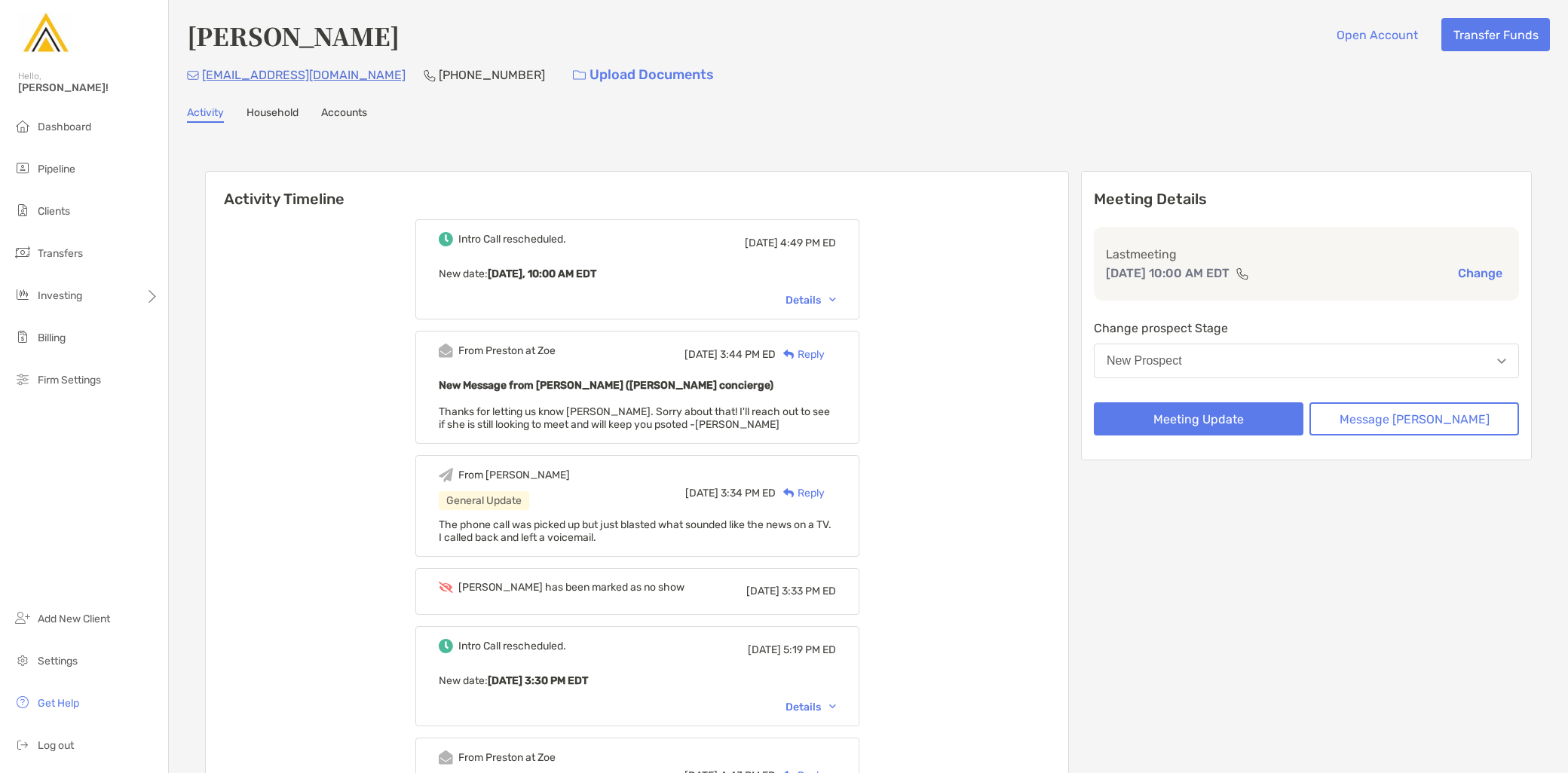
click at [1330, 352] on button "New Prospect" at bounding box center [1306, 361] width 425 height 34
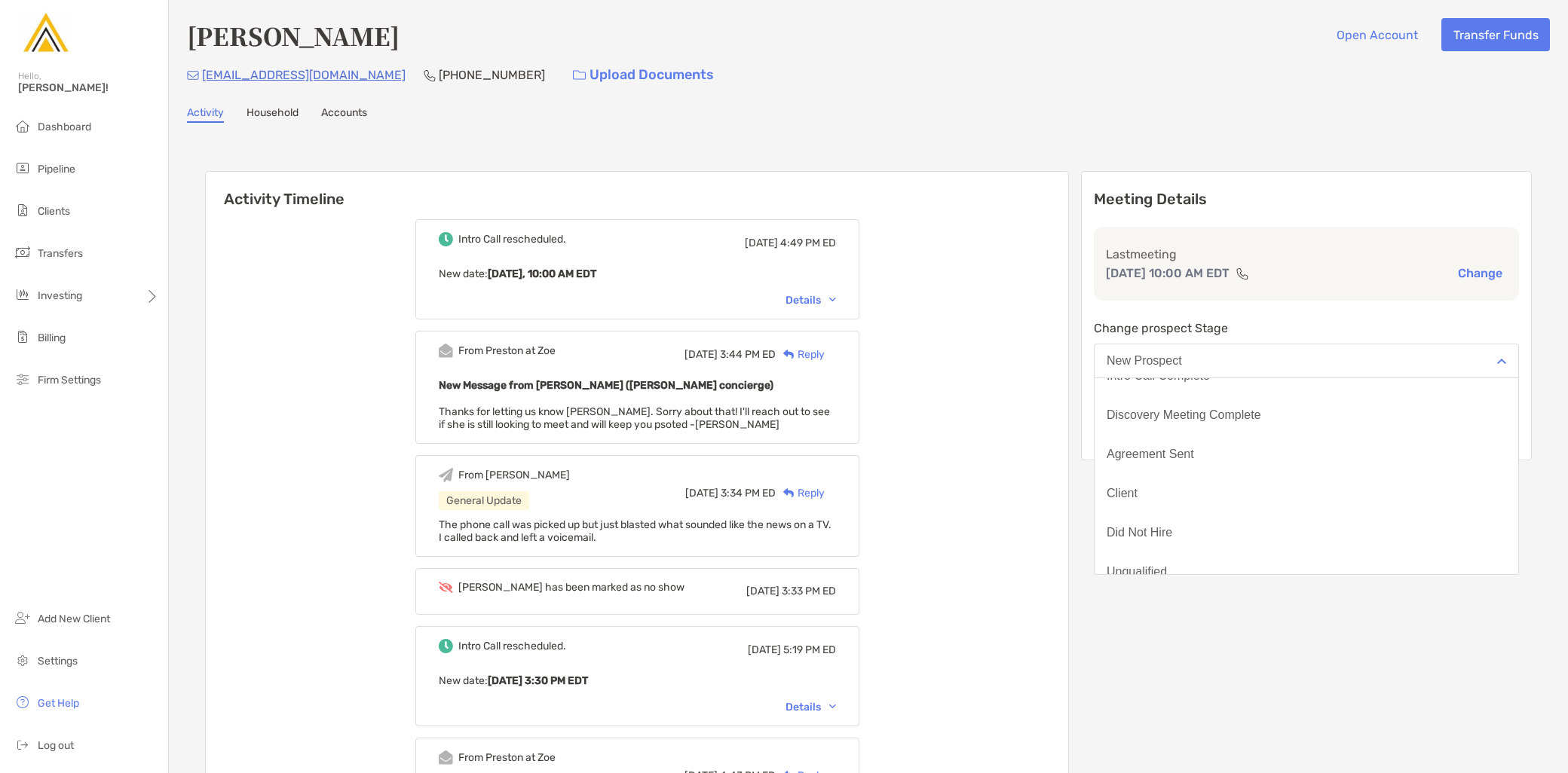
scroll to position [117, 0]
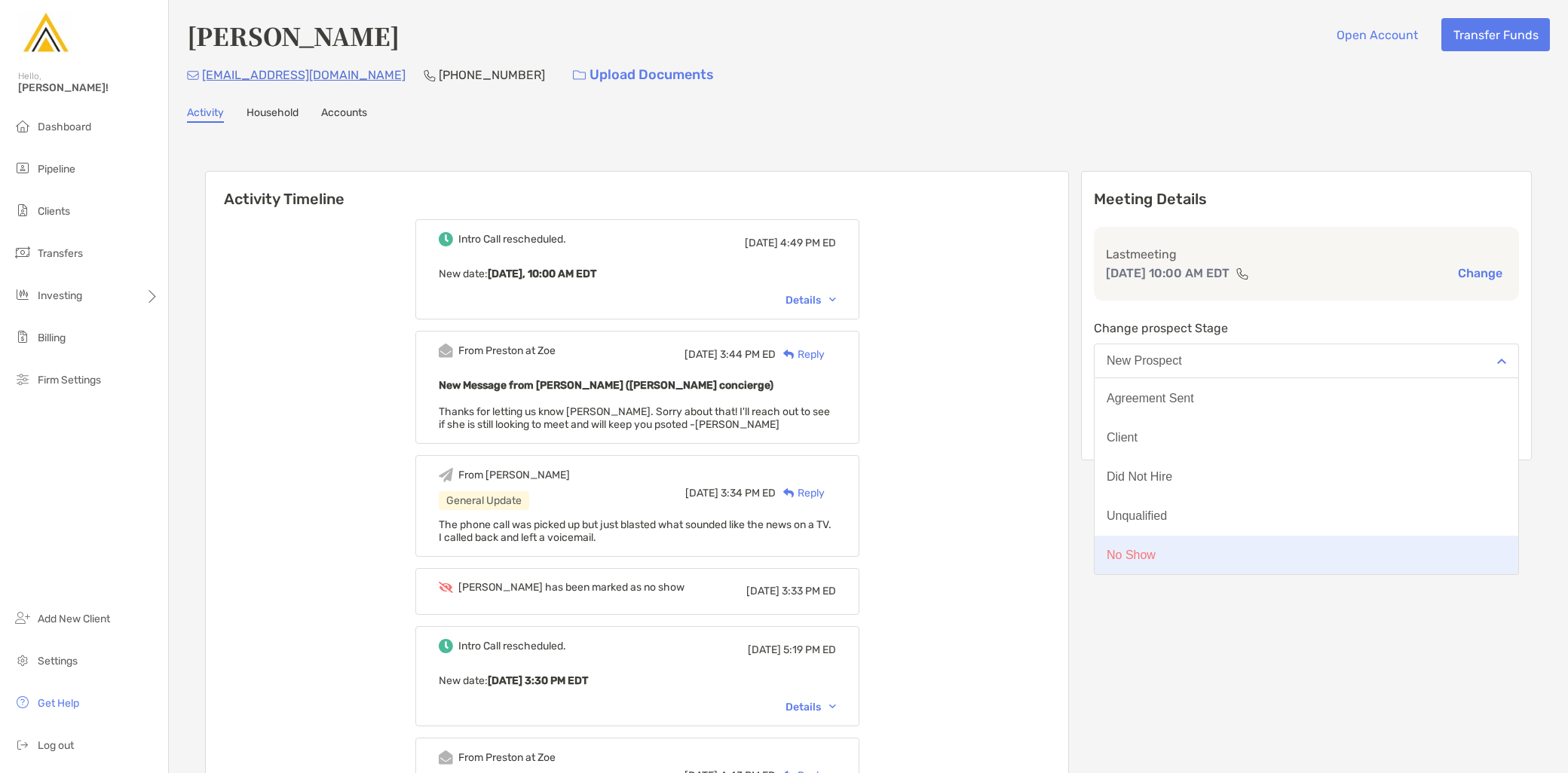
click at [1220, 551] on button "No Show" at bounding box center [1306, 555] width 423 height 39
